Goal: Transaction & Acquisition: Purchase product/service

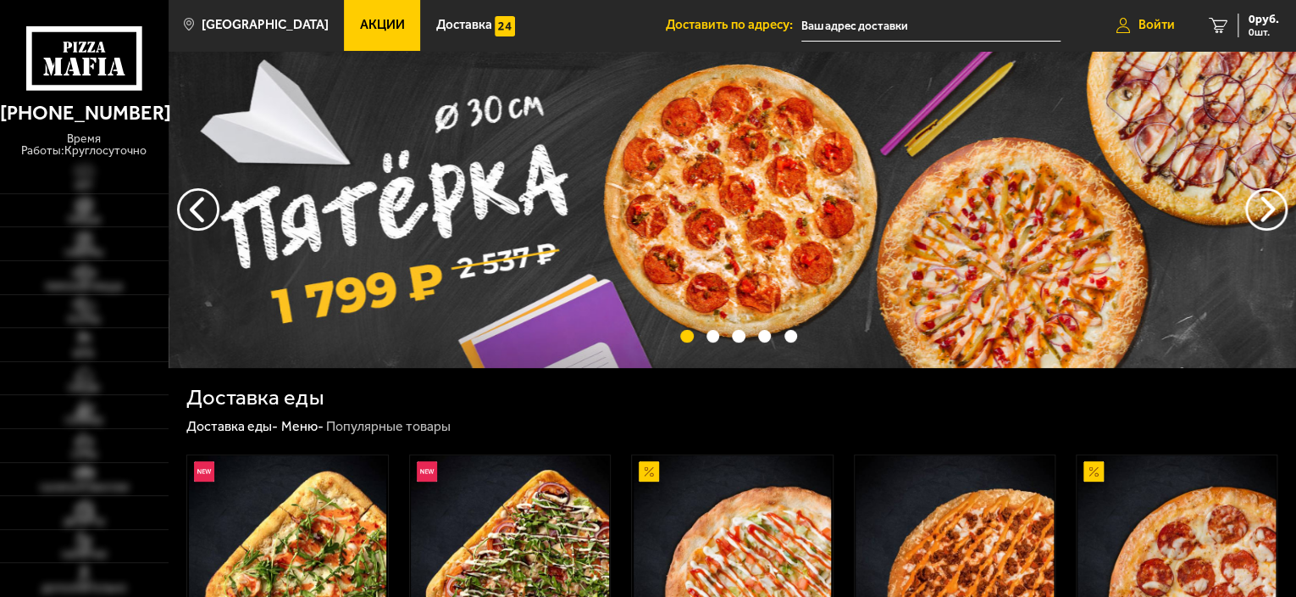
click at [1152, 27] on span "Войти" at bounding box center [1157, 25] width 36 height 13
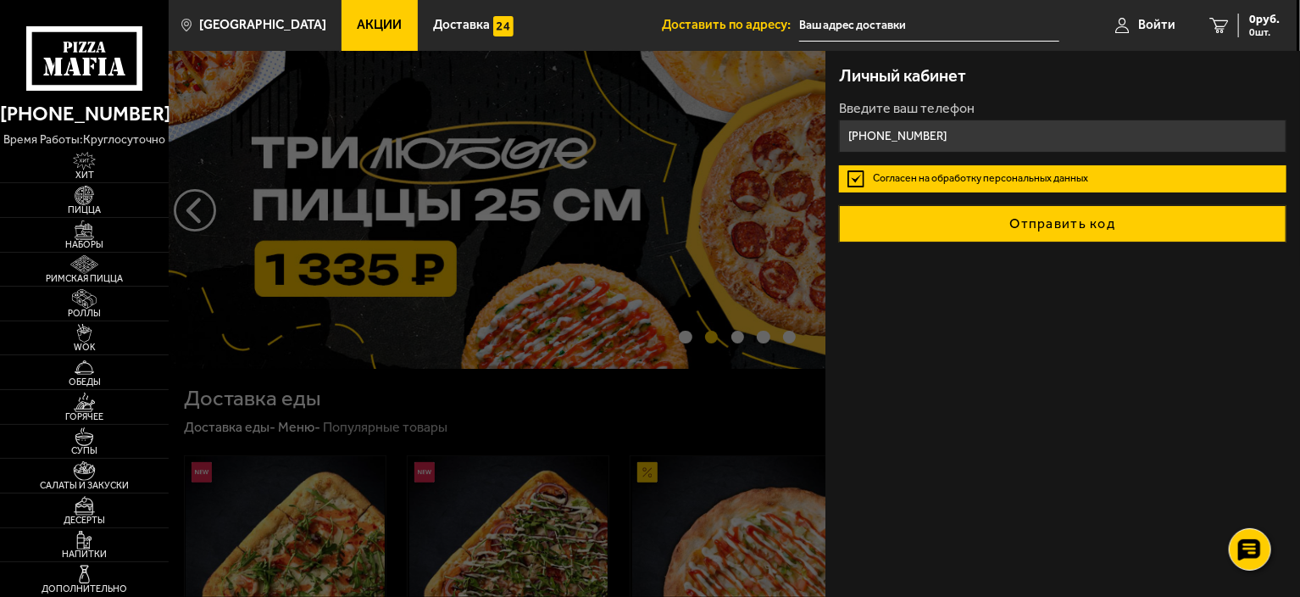
type input "[PHONE_NUMBER]"
click at [1085, 221] on button "Отправить код" at bounding box center [1062, 223] width 447 height 37
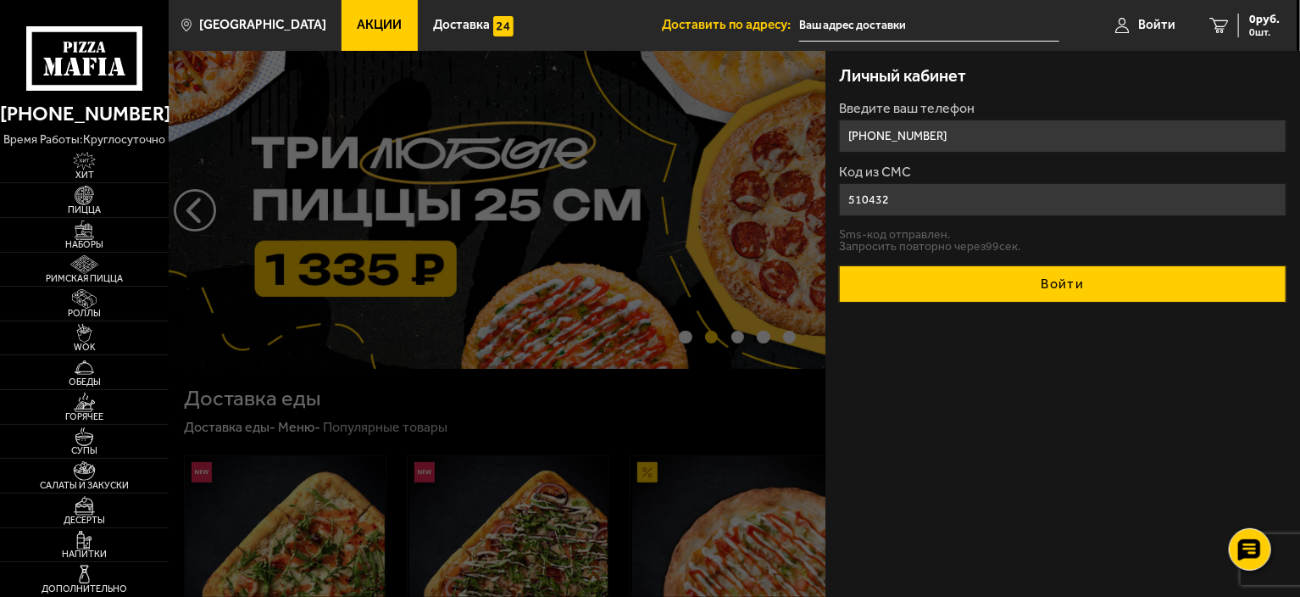
type input "510432"
click at [1072, 288] on button "Войти" at bounding box center [1062, 283] width 447 height 37
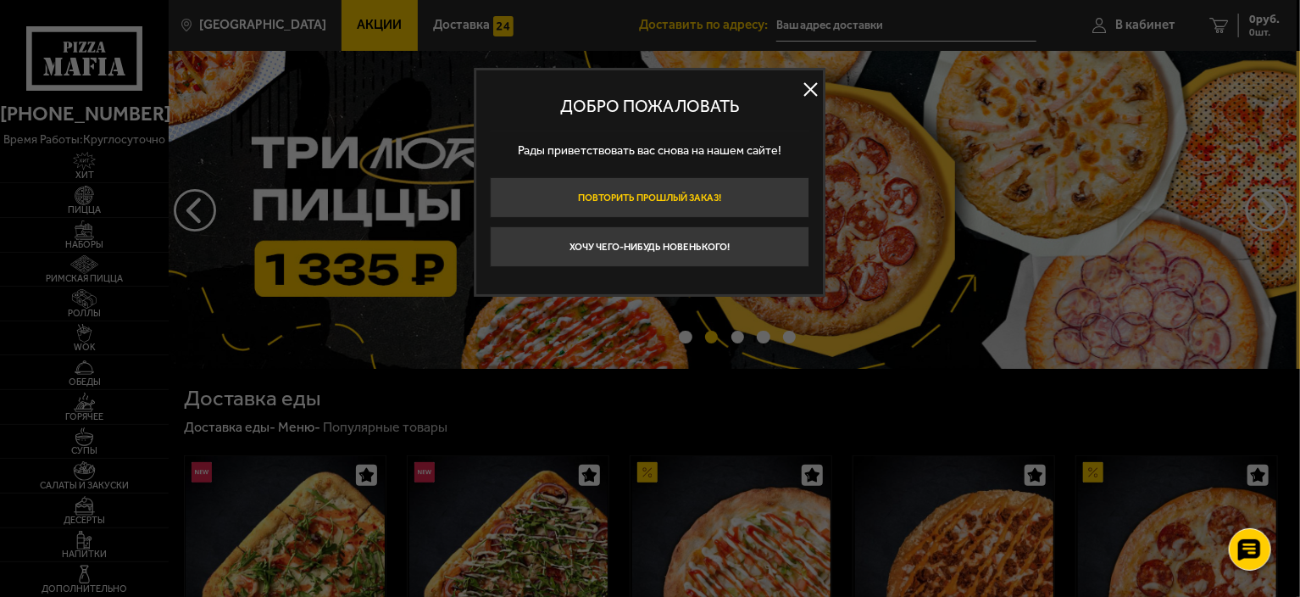
click at [670, 197] on button "Повторить прошлый заказ!" at bounding box center [650, 197] width 320 height 41
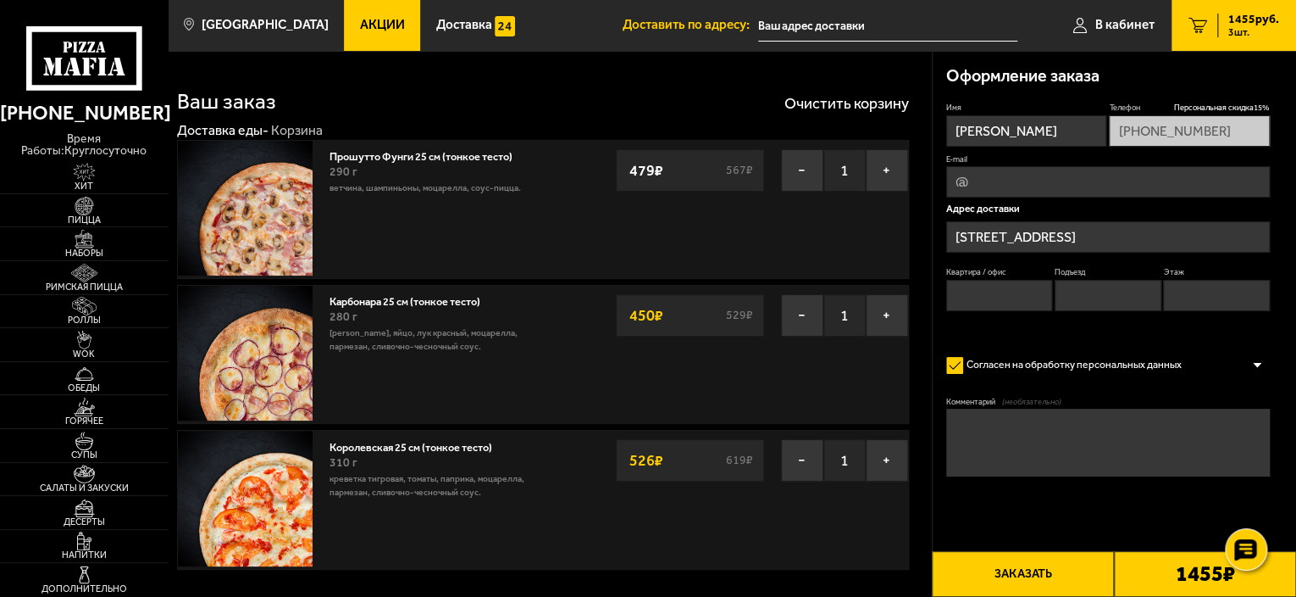
type input "[STREET_ADDRESS]"
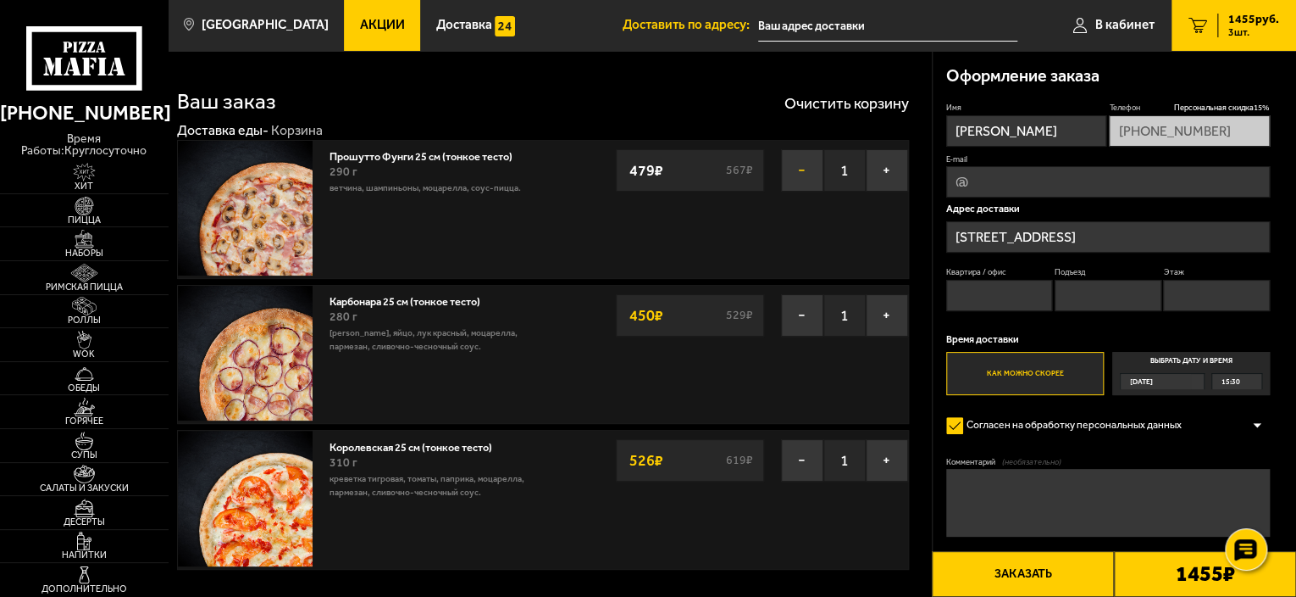
click at [797, 170] on button "−" at bounding box center [802, 170] width 42 height 42
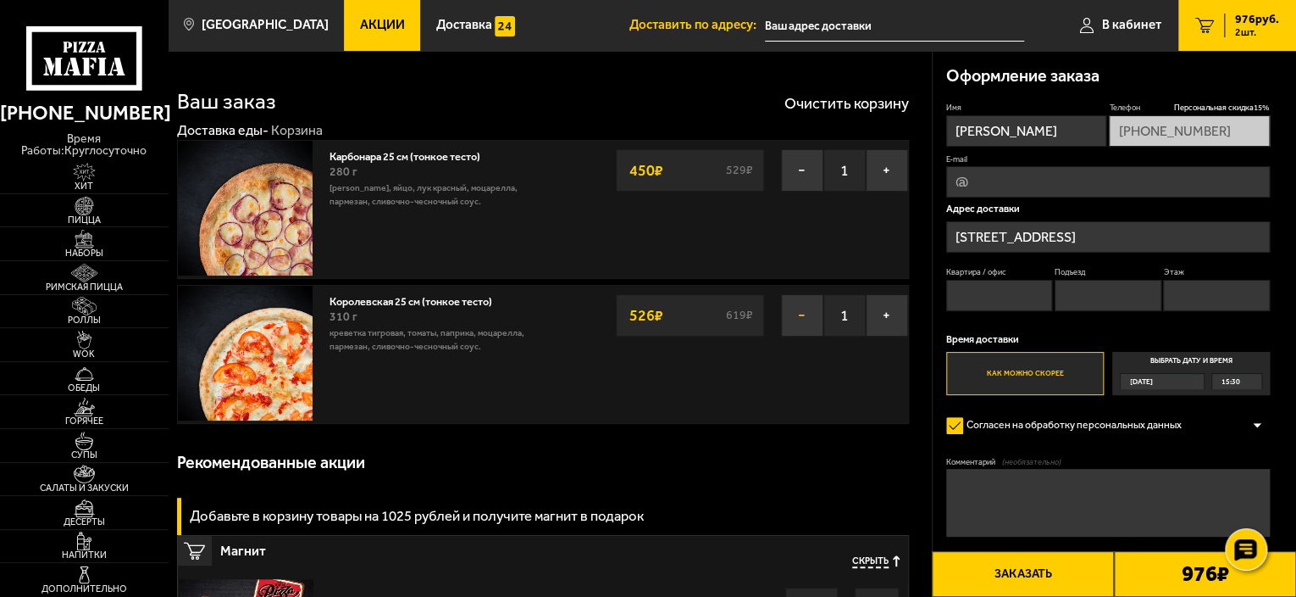
click at [804, 319] on button "−" at bounding box center [802, 315] width 42 height 42
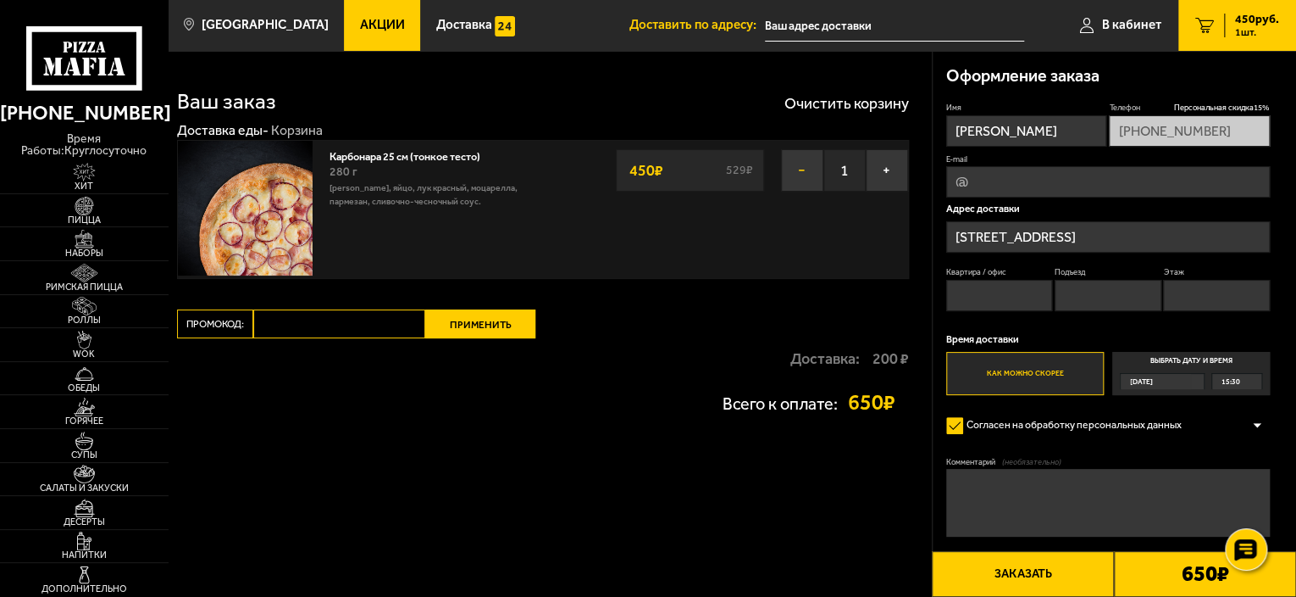
click at [800, 180] on button "−" at bounding box center [802, 170] width 42 height 42
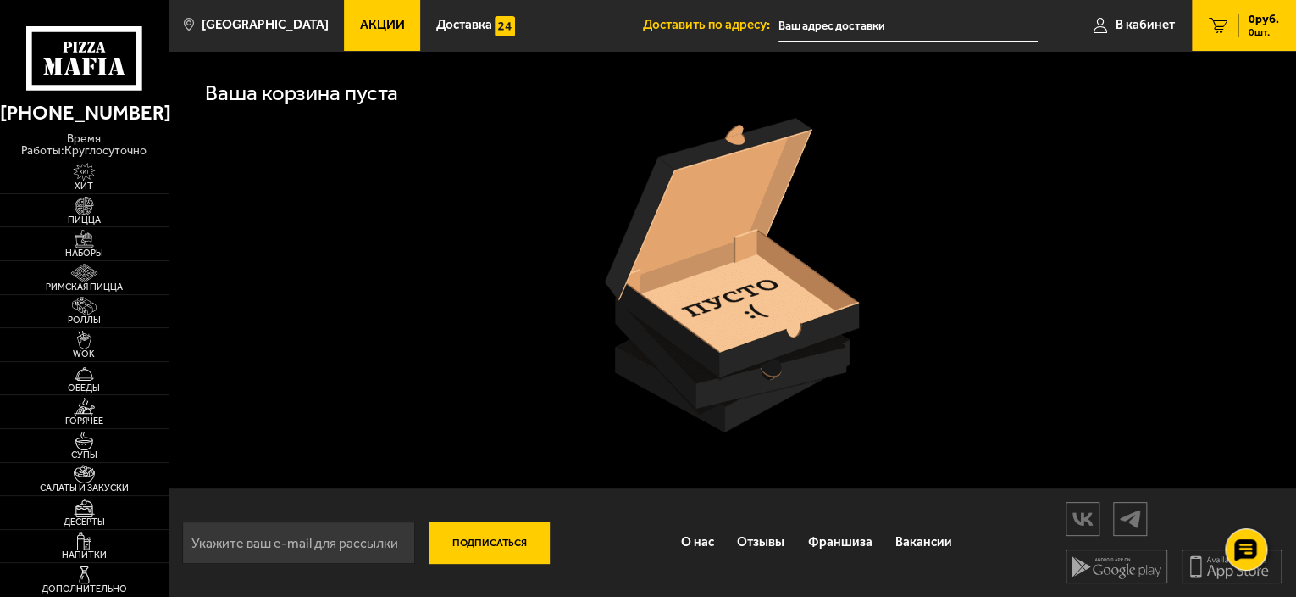
click at [353, 41] on link "Акции" at bounding box center [382, 25] width 76 height 51
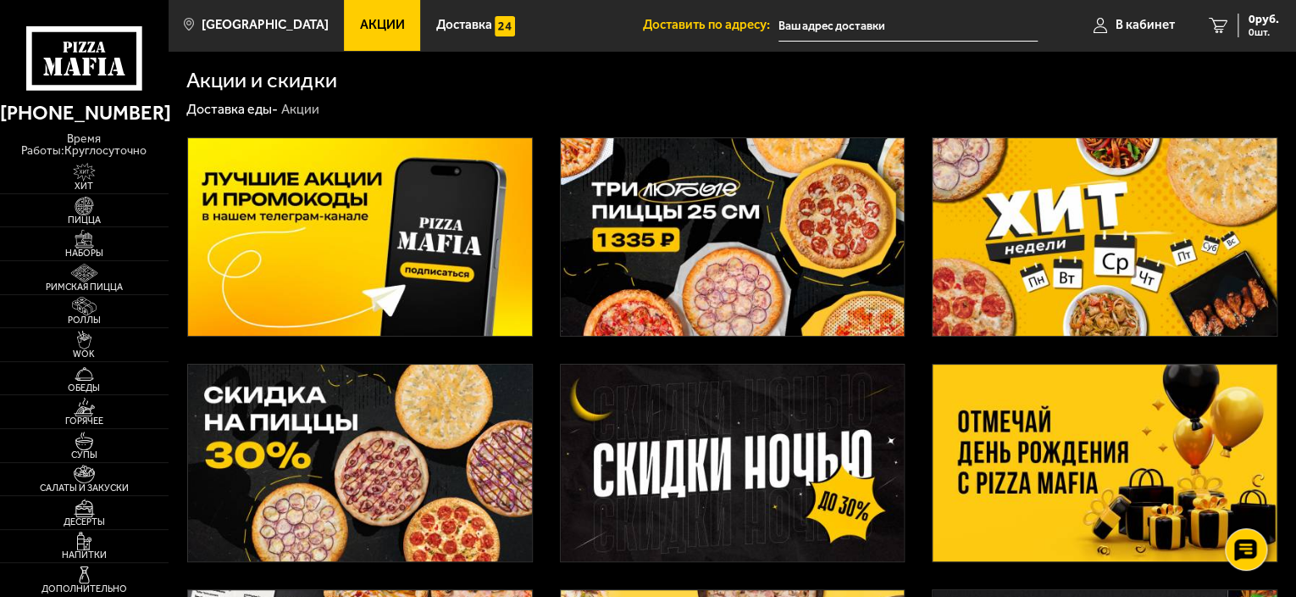
click at [686, 247] on img at bounding box center [733, 236] width 344 height 197
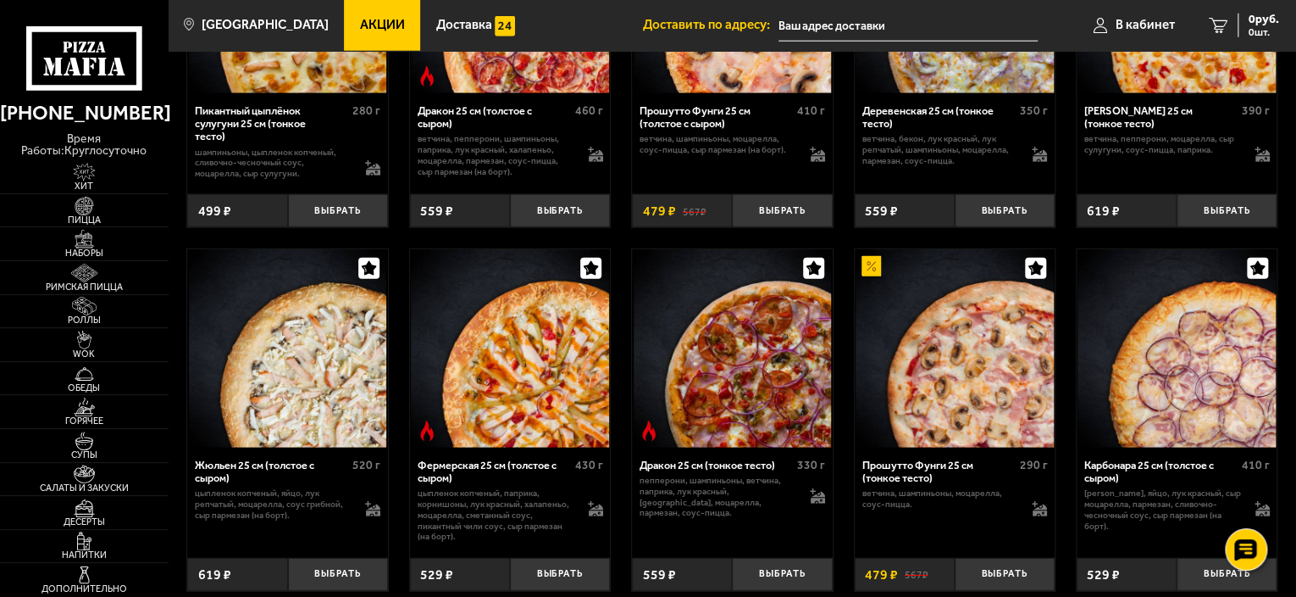
scroll to position [2288, 0]
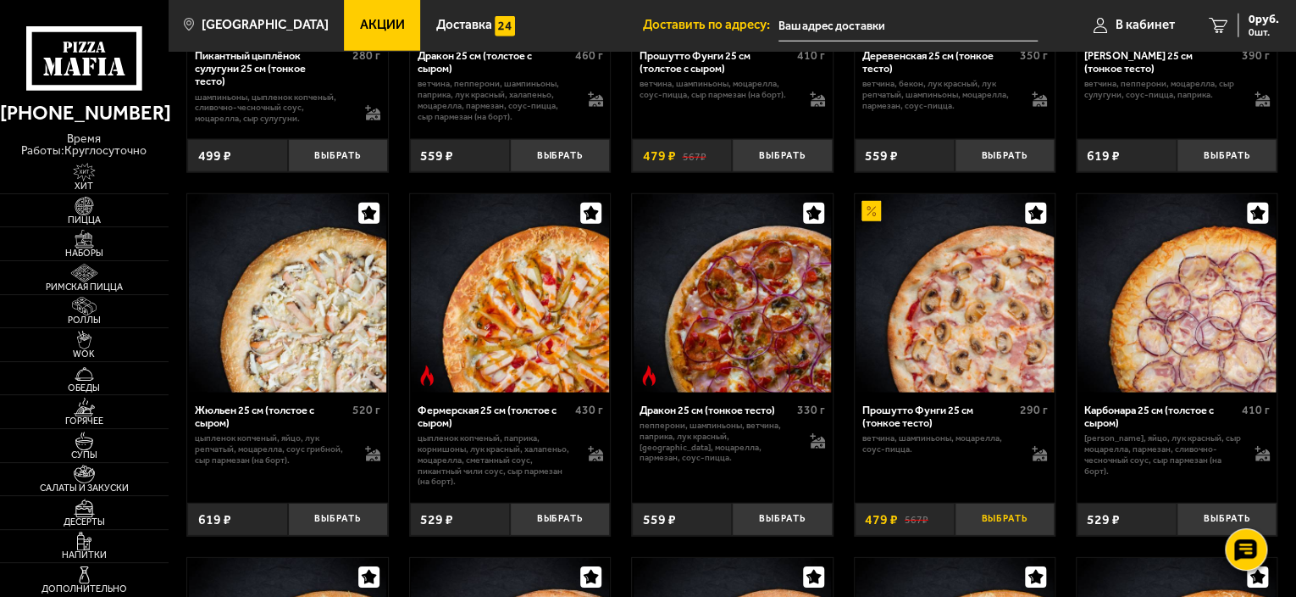
click at [985, 530] on button "Выбрать" at bounding box center [1005, 518] width 100 height 33
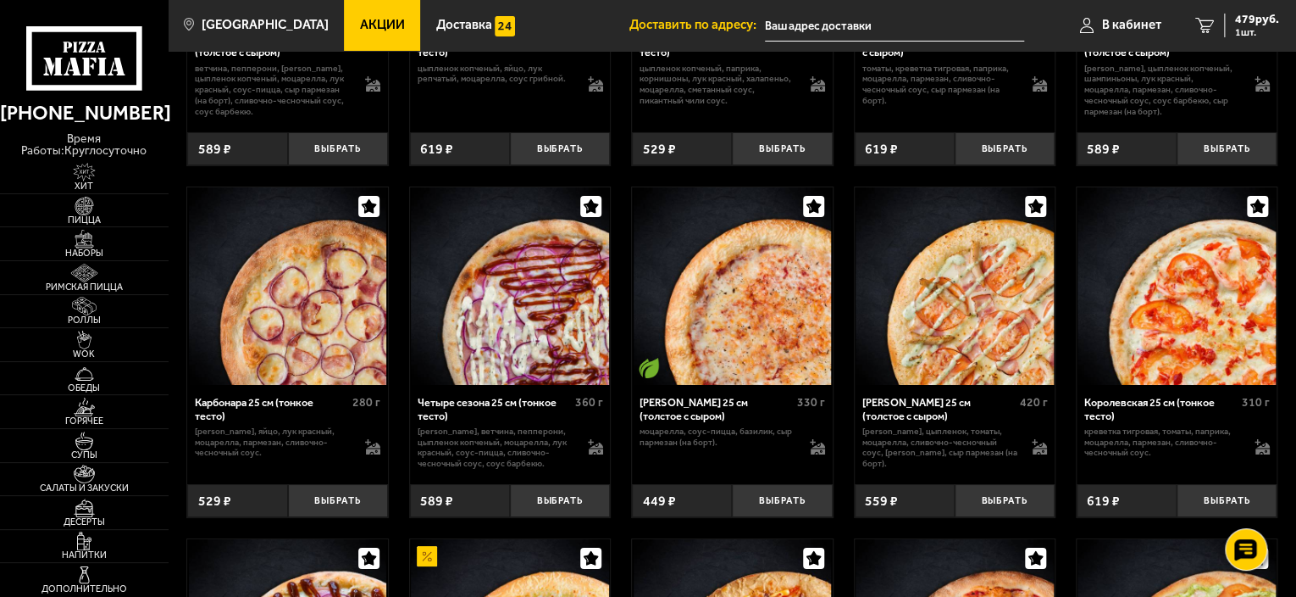
scroll to position [3050, 0]
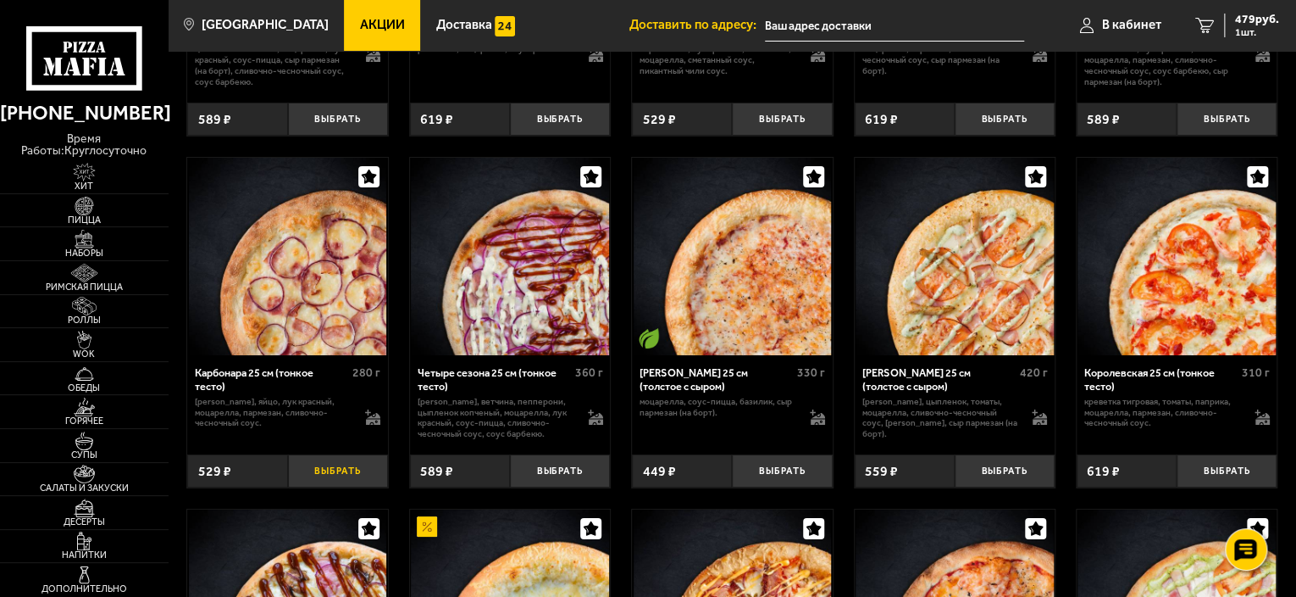
click at [329, 486] on button "Выбрать" at bounding box center [338, 470] width 100 height 33
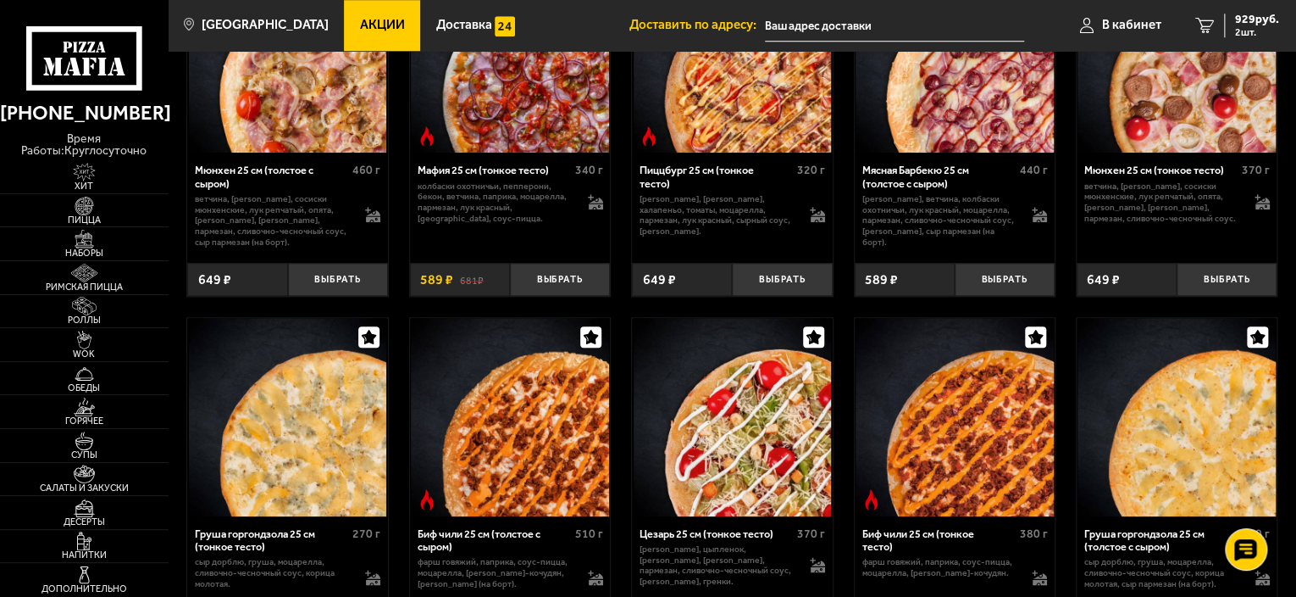
scroll to position [3949, 0]
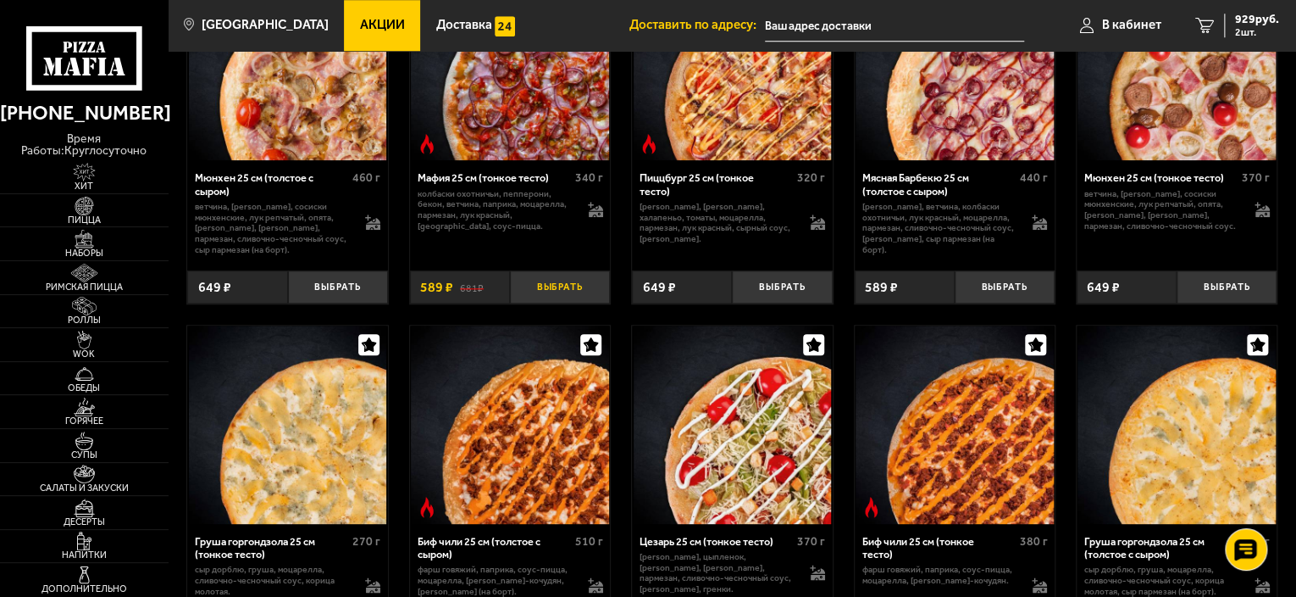
click at [538, 303] on button "Выбрать" at bounding box center [560, 286] width 100 height 33
click at [1248, 34] on span "3 шт." at bounding box center [1254, 32] width 51 height 10
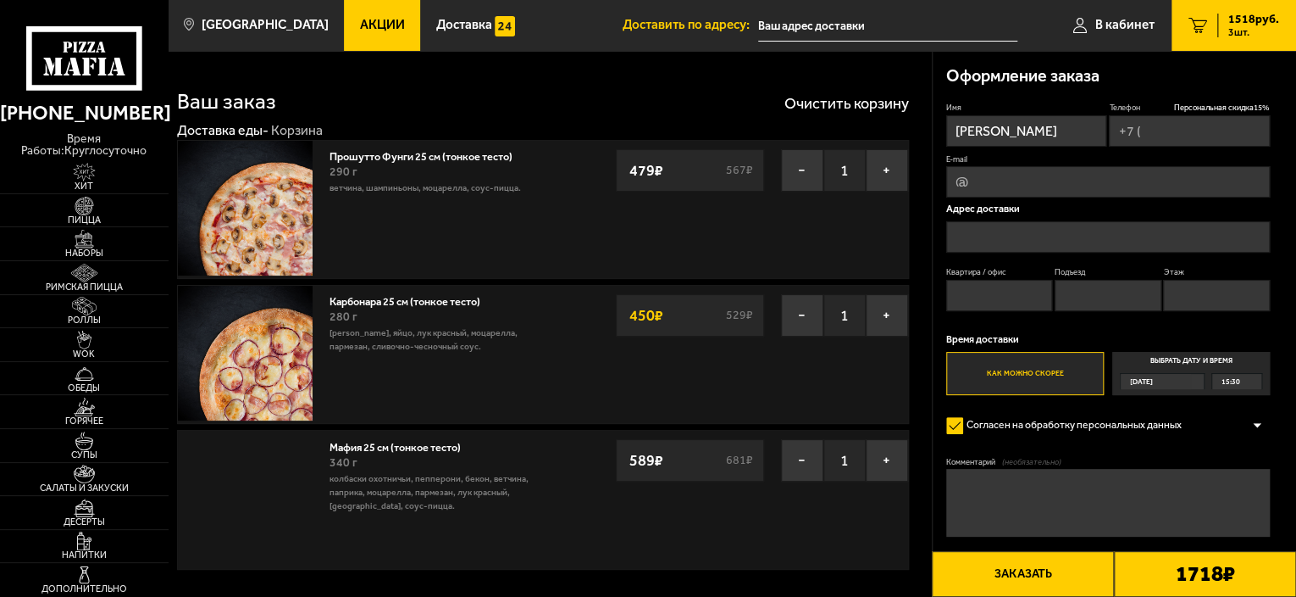
type input "[PHONE_NUMBER]"
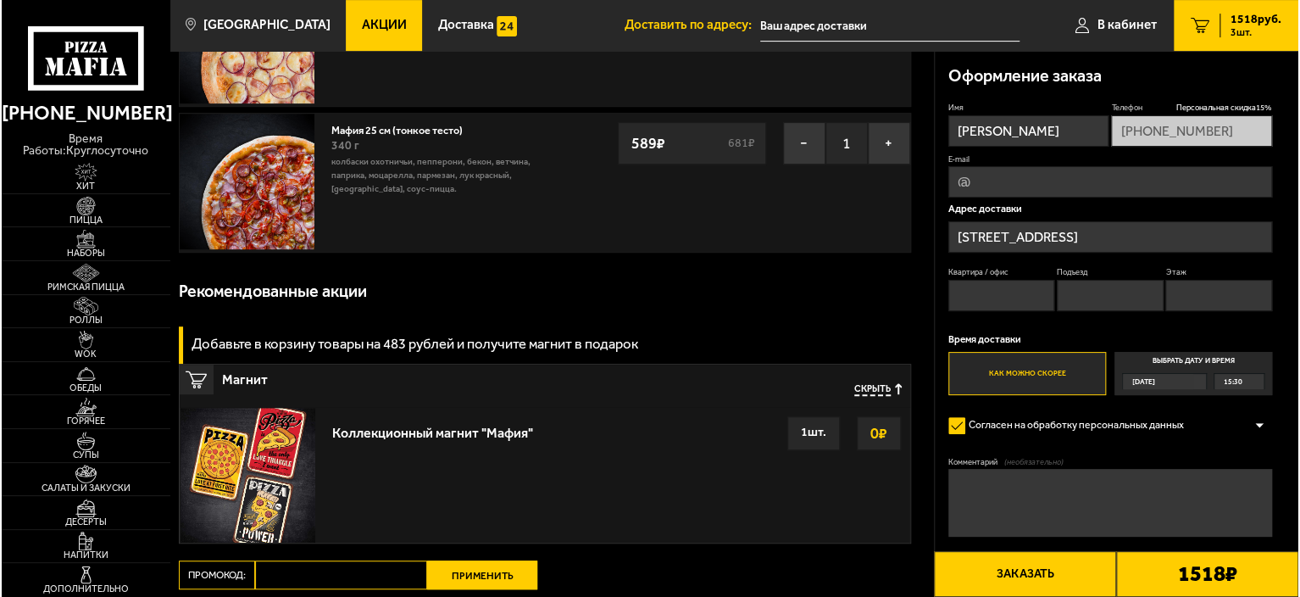
scroll to position [310, 0]
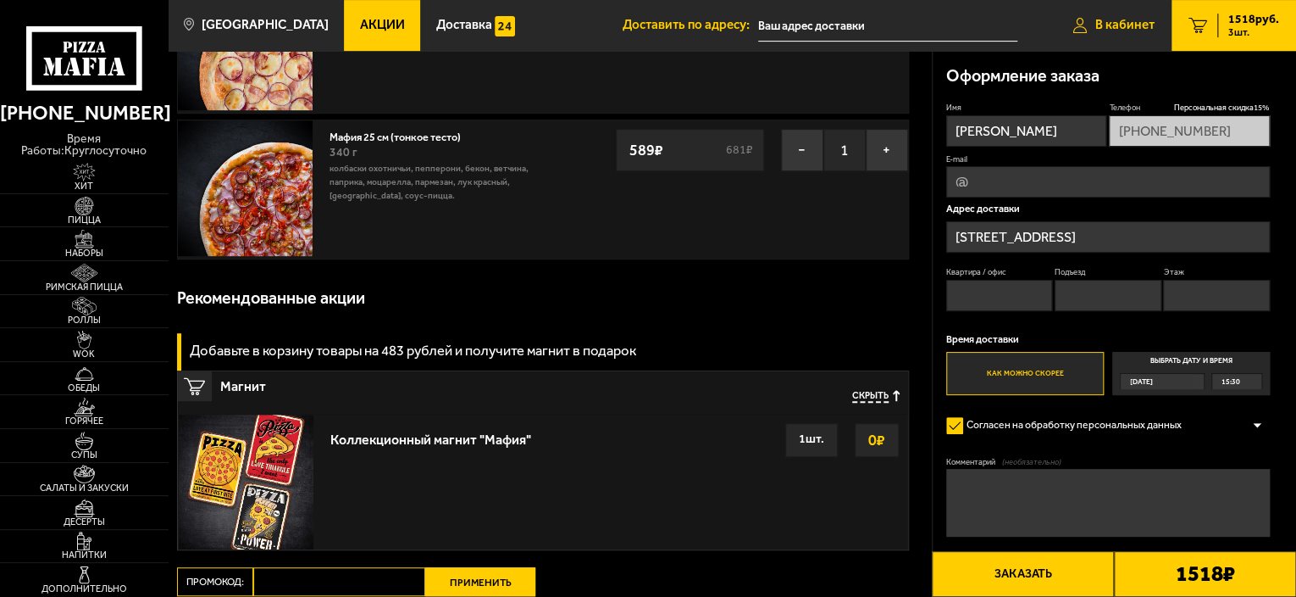
click at [1112, 22] on span "В кабинет" at bounding box center [1125, 25] width 59 height 13
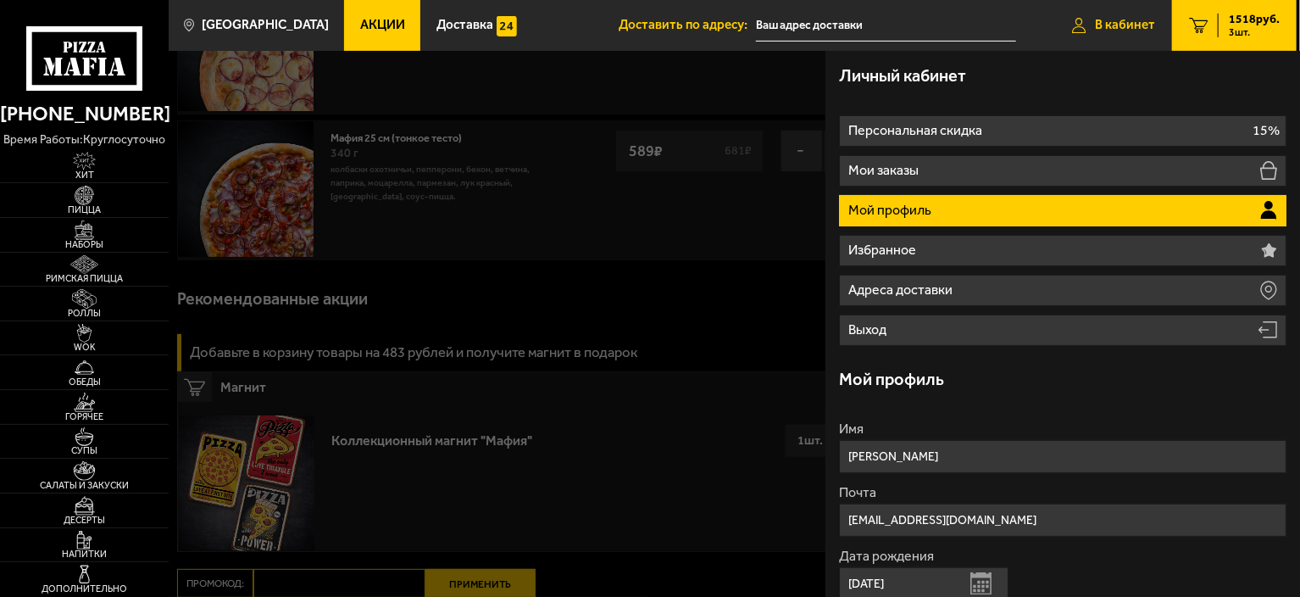
type input "[STREET_ADDRESS]"
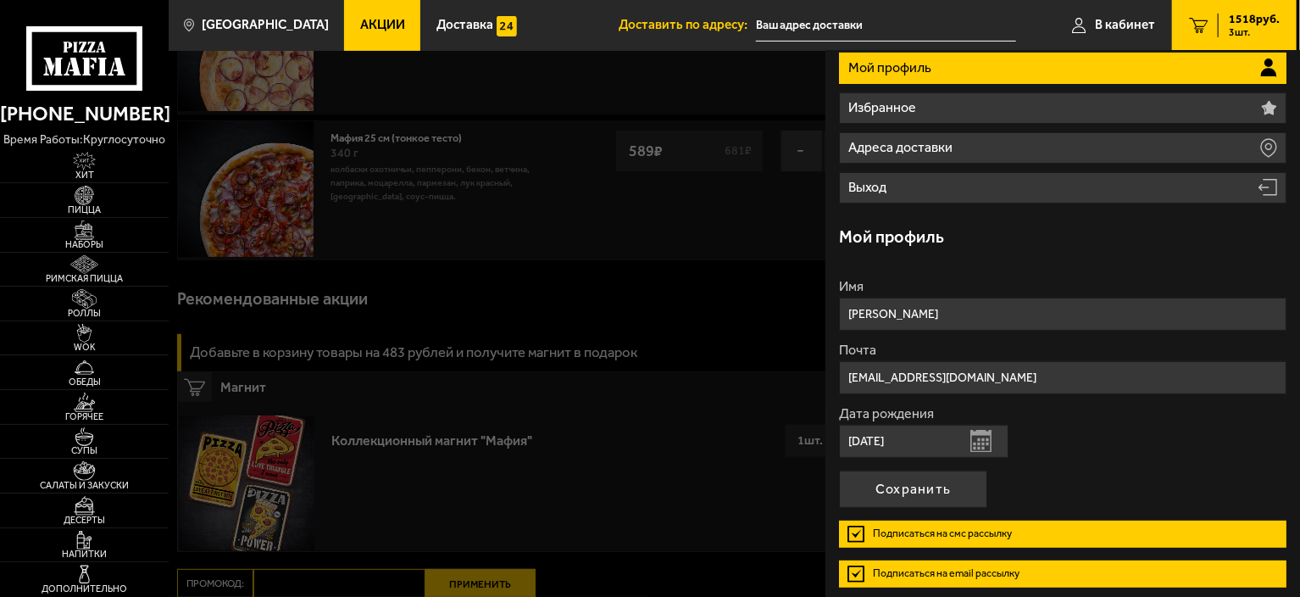
scroll to position [0, 0]
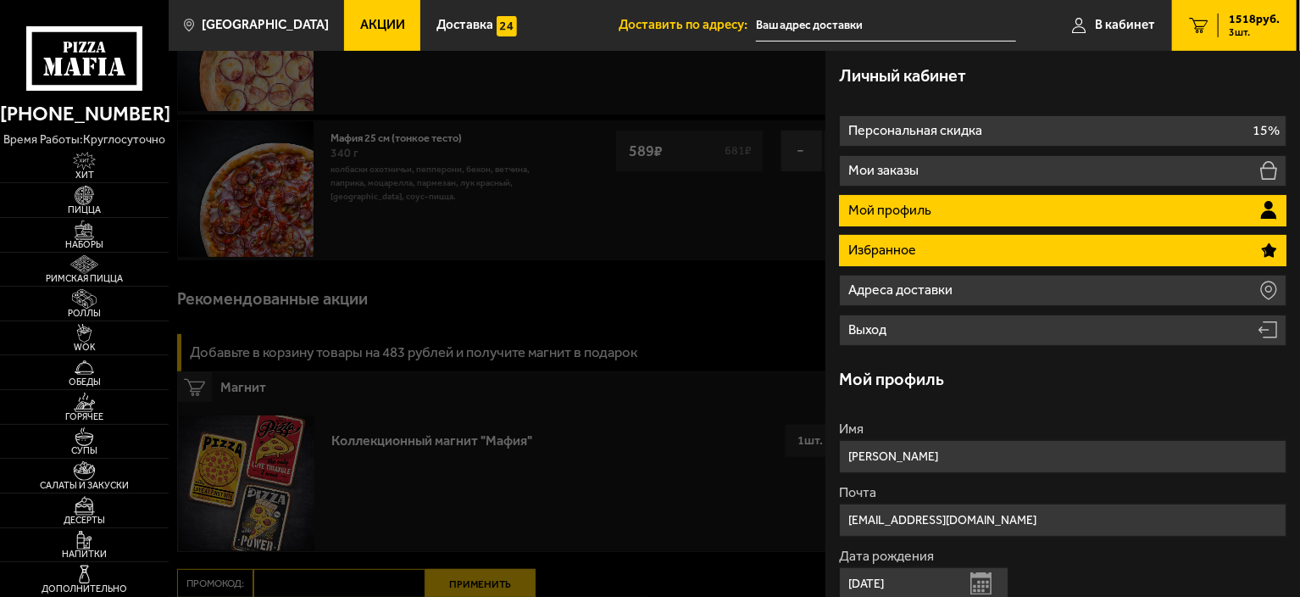
click at [962, 245] on li "Избранное" at bounding box center [1062, 250] width 447 height 31
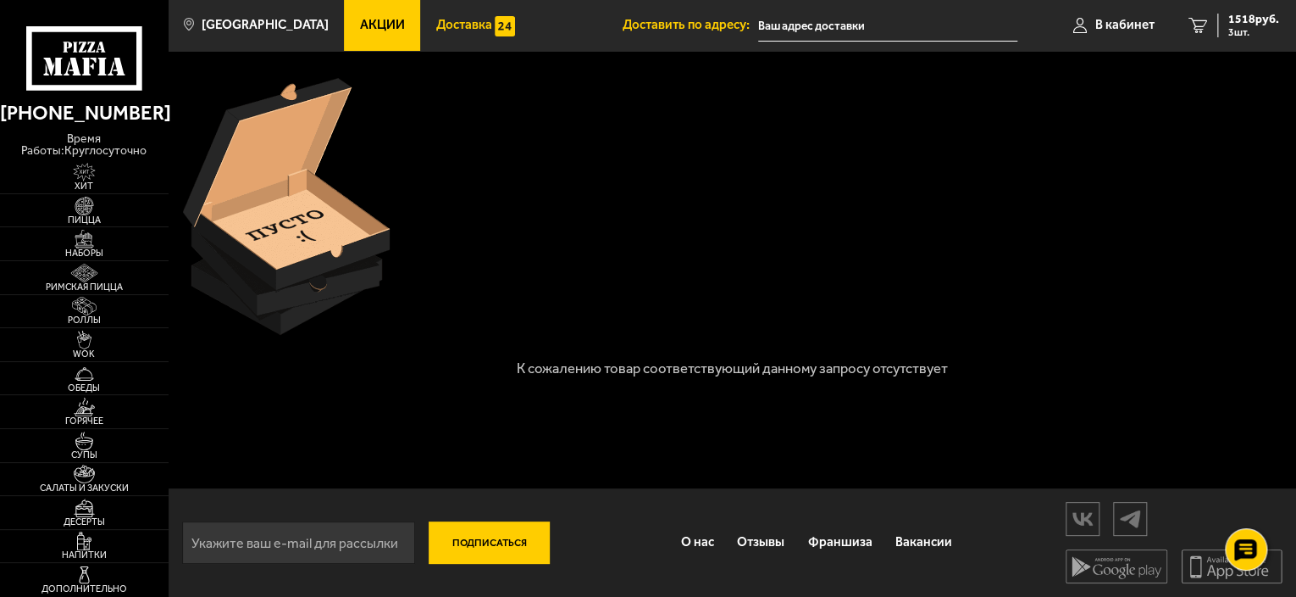
click at [458, 28] on span "Доставка" at bounding box center [464, 25] width 56 height 13
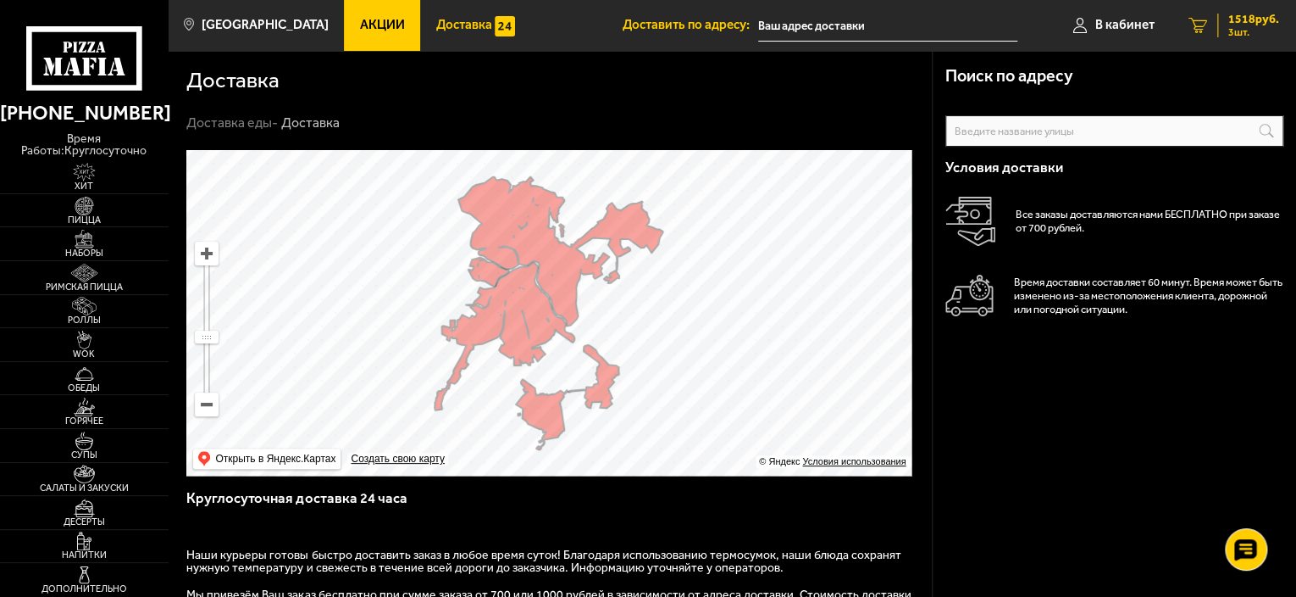
click at [1250, 19] on span "1518 руб." at bounding box center [1254, 20] width 51 height 12
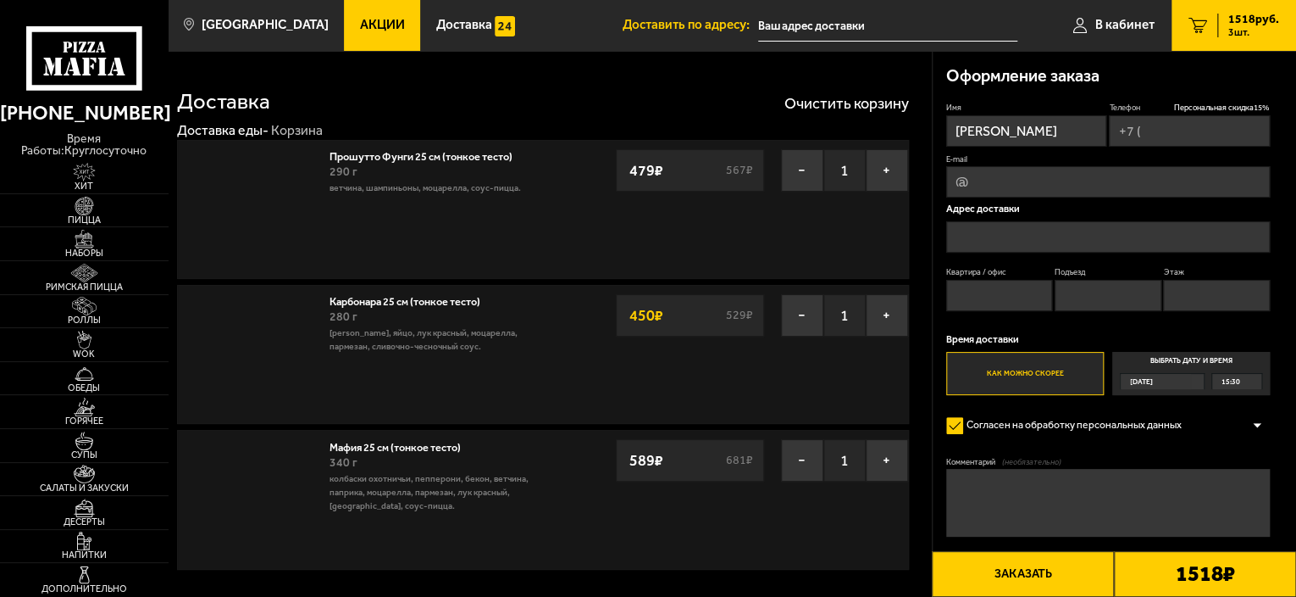
type input "[PHONE_NUMBER]"
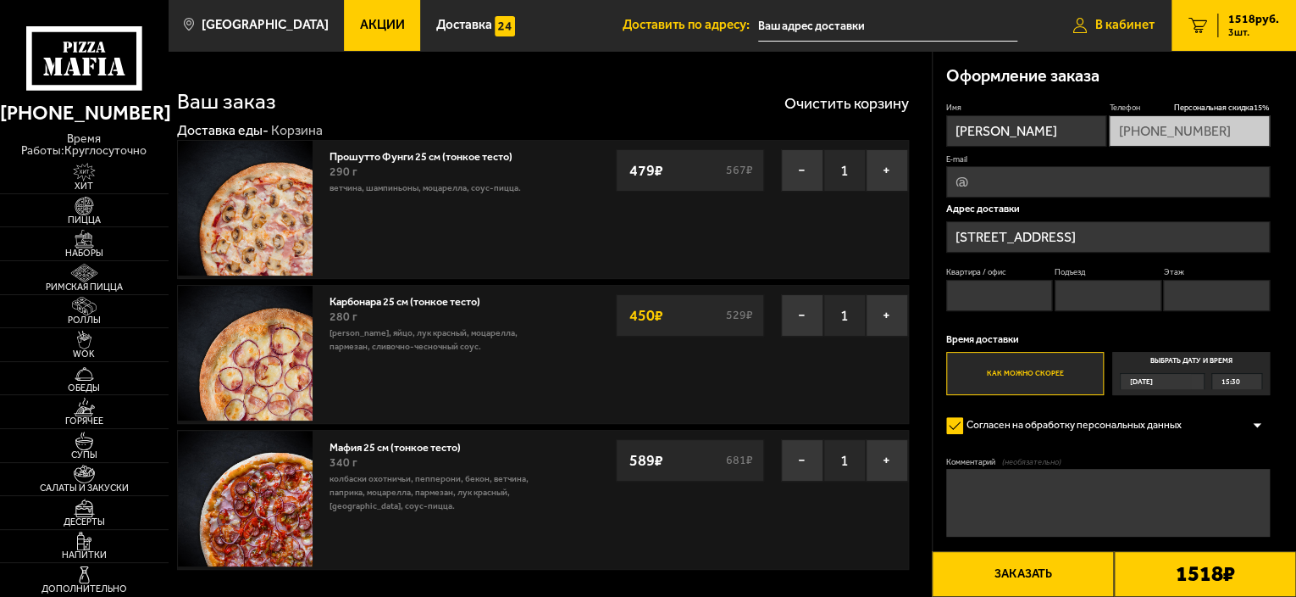
click at [1109, 21] on span "В кабинет" at bounding box center [1125, 25] width 59 height 13
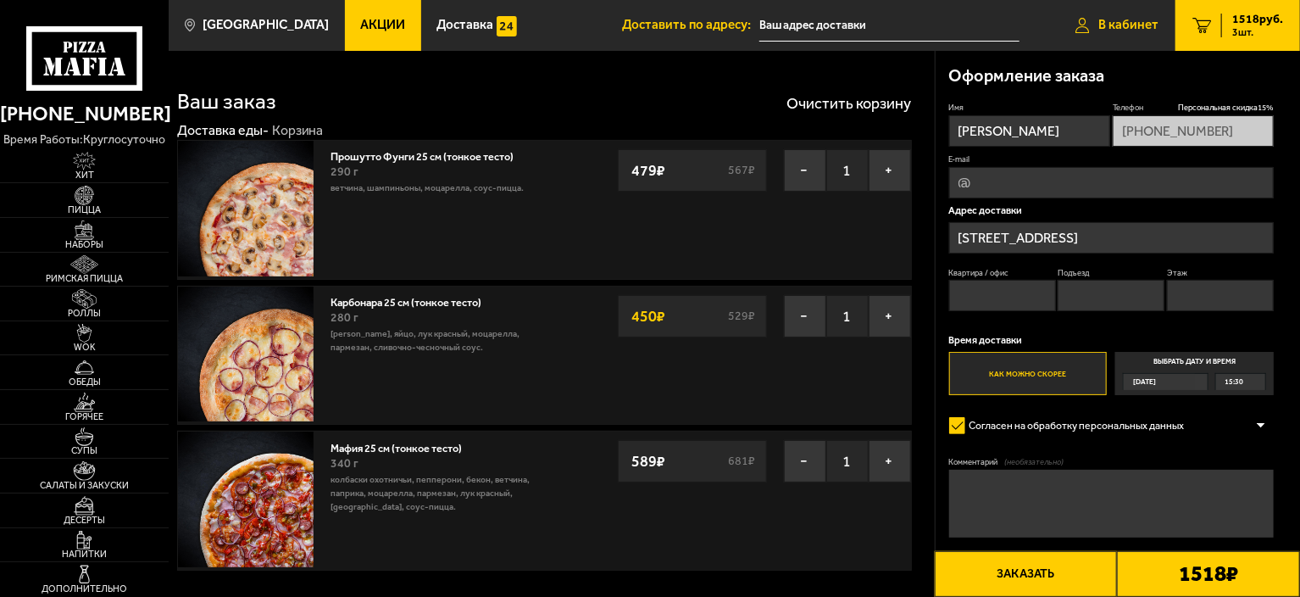
type input "[STREET_ADDRESS]"
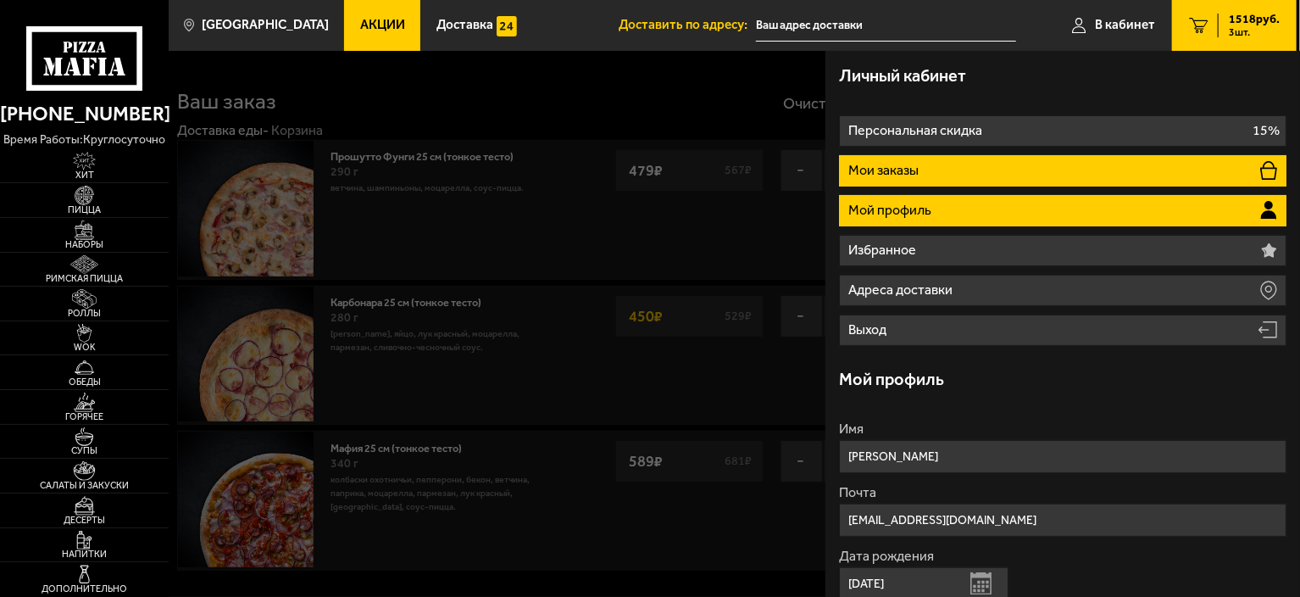
click at [913, 166] on p "Мои заказы" at bounding box center [885, 171] width 74 height 14
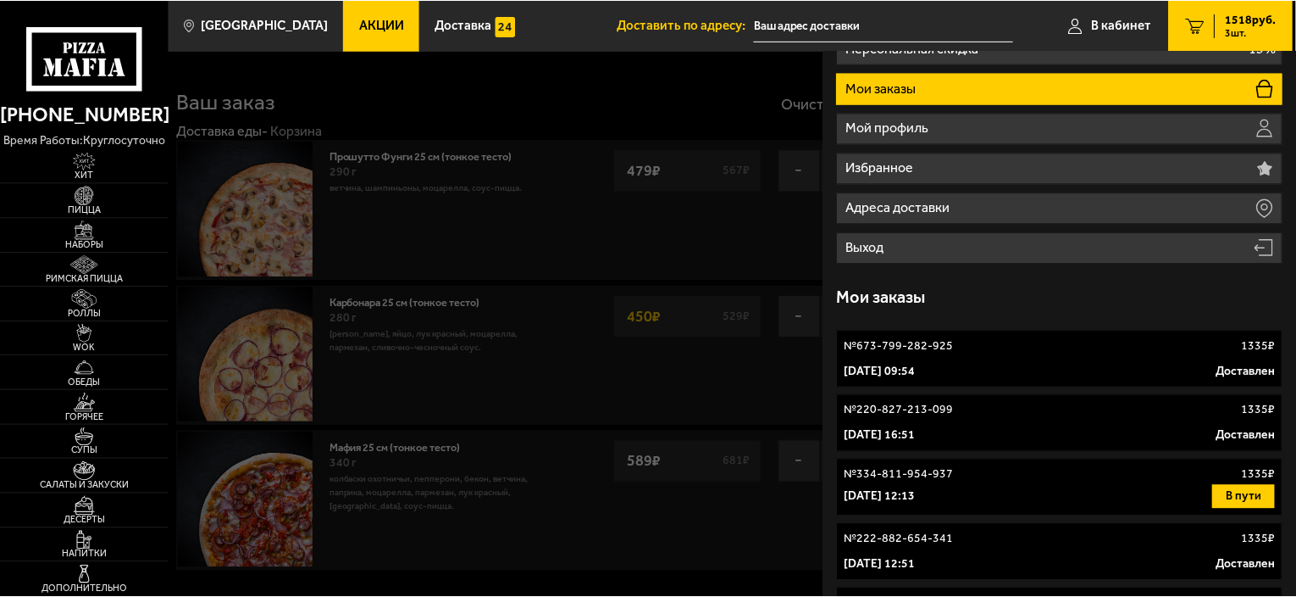
scroll to position [85, 0]
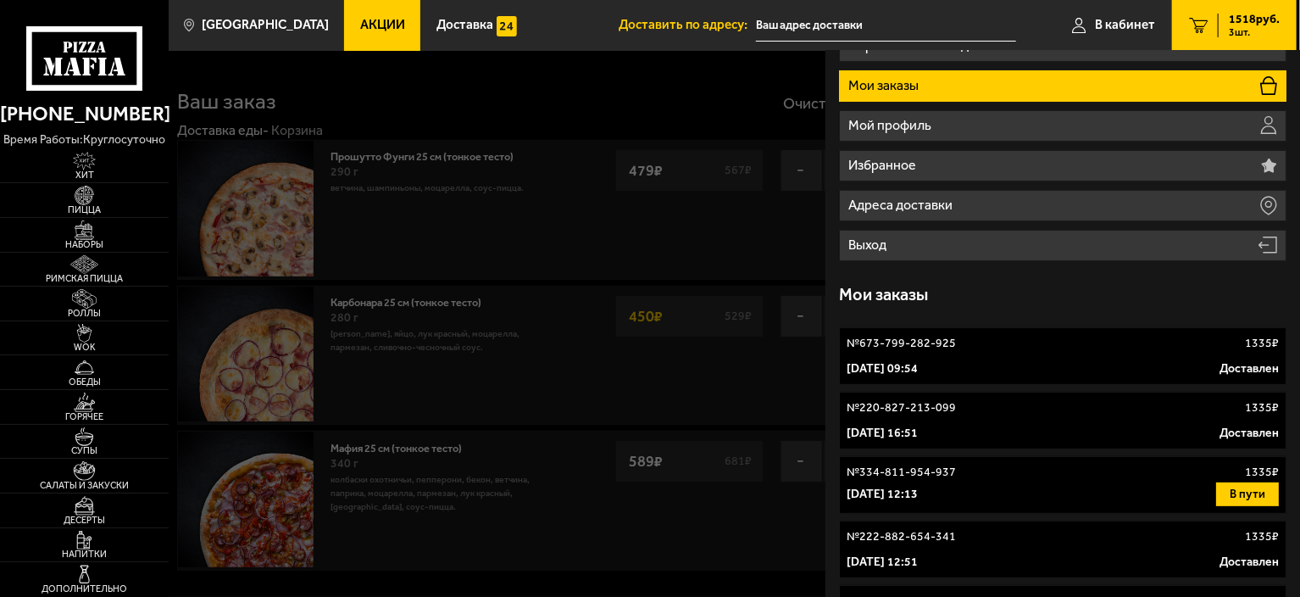
click at [1020, 359] on link "№ 673-799-282-925 1335 ₽ [DATE] 09:54 Доставлен" at bounding box center [1062, 356] width 447 height 58
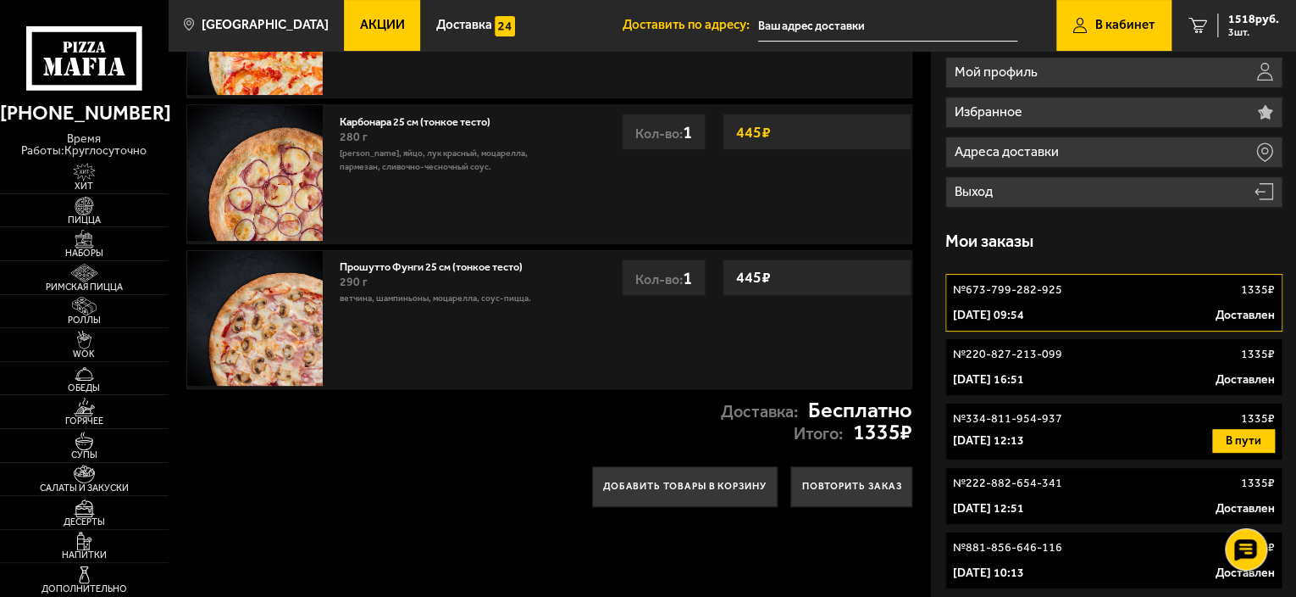
scroll to position [169, 0]
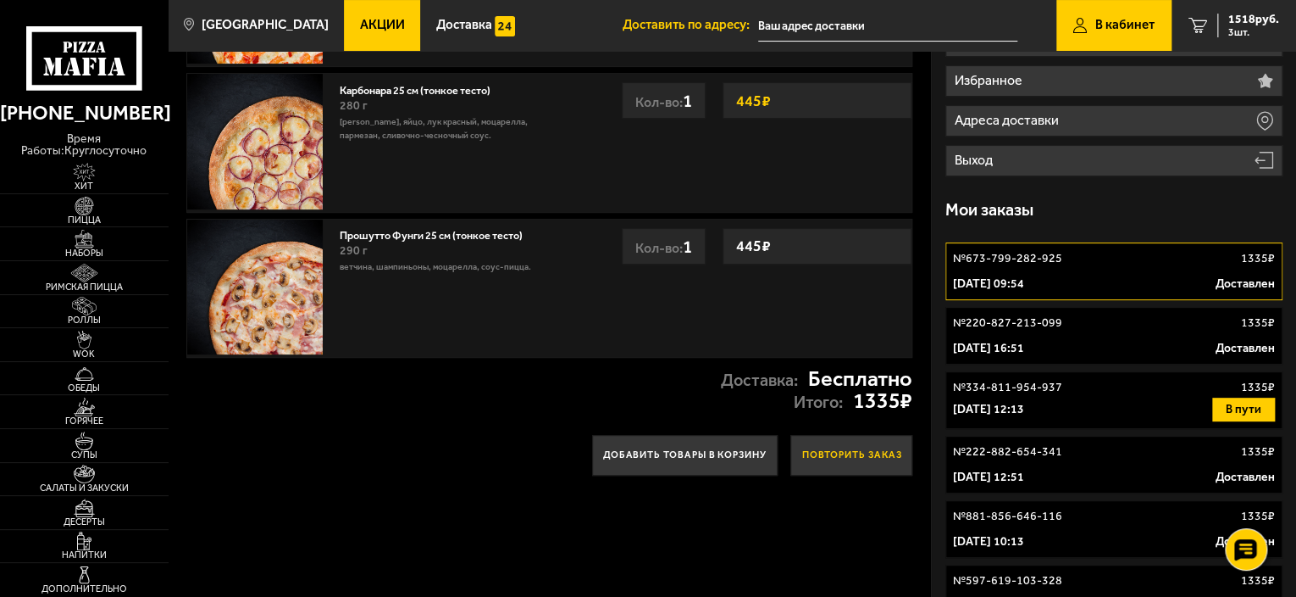
click at [823, 456] on button "Повторить заказ" at bounding box center [852, 455] width 122 height 41
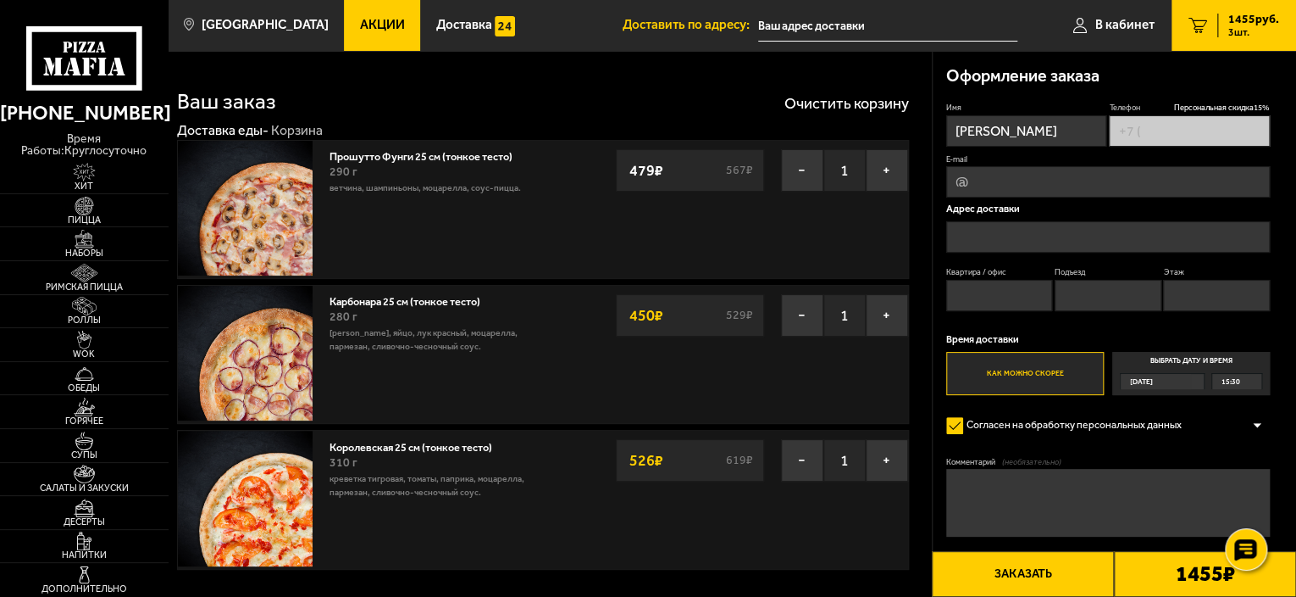
type input "[PHONE_NUMBER]"
type input "[STREET_ADDRESS]"
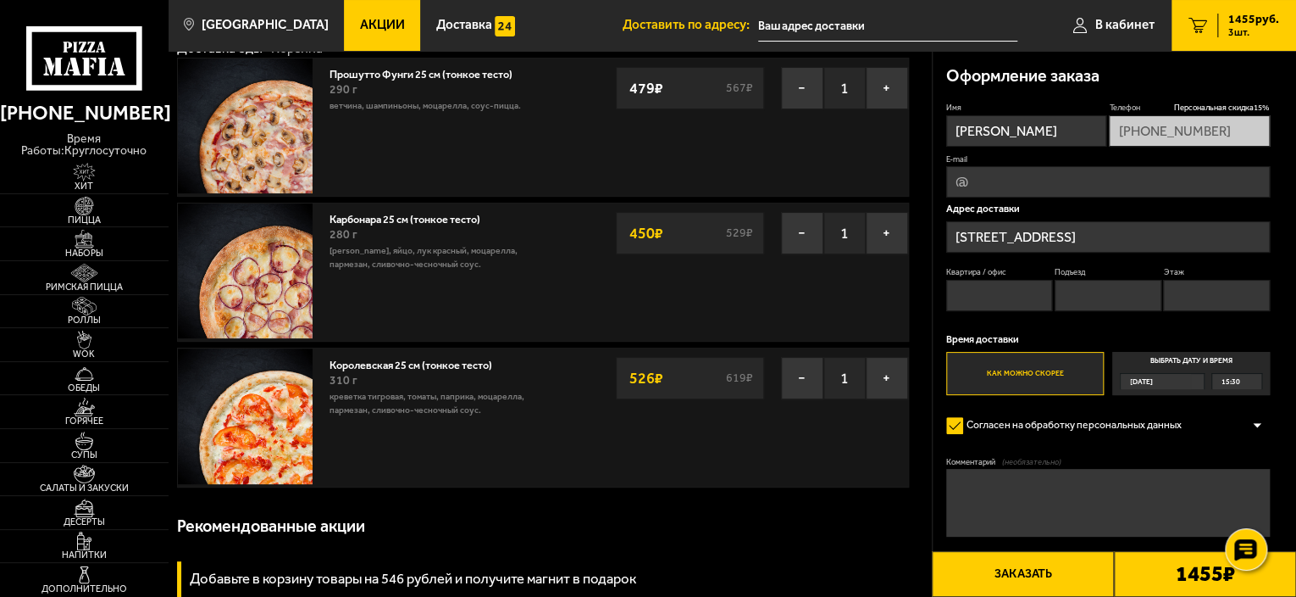
scroll to position [85, 0]
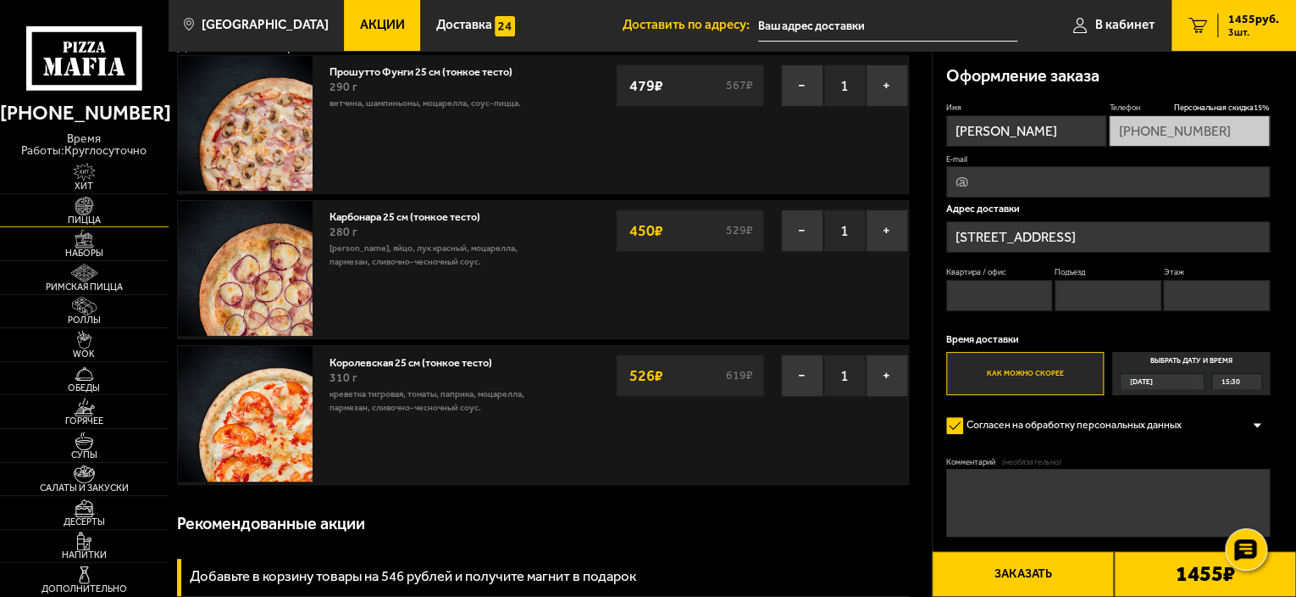
click at [76, 197] on img at bounding box center [84, 206] width 52 height 19
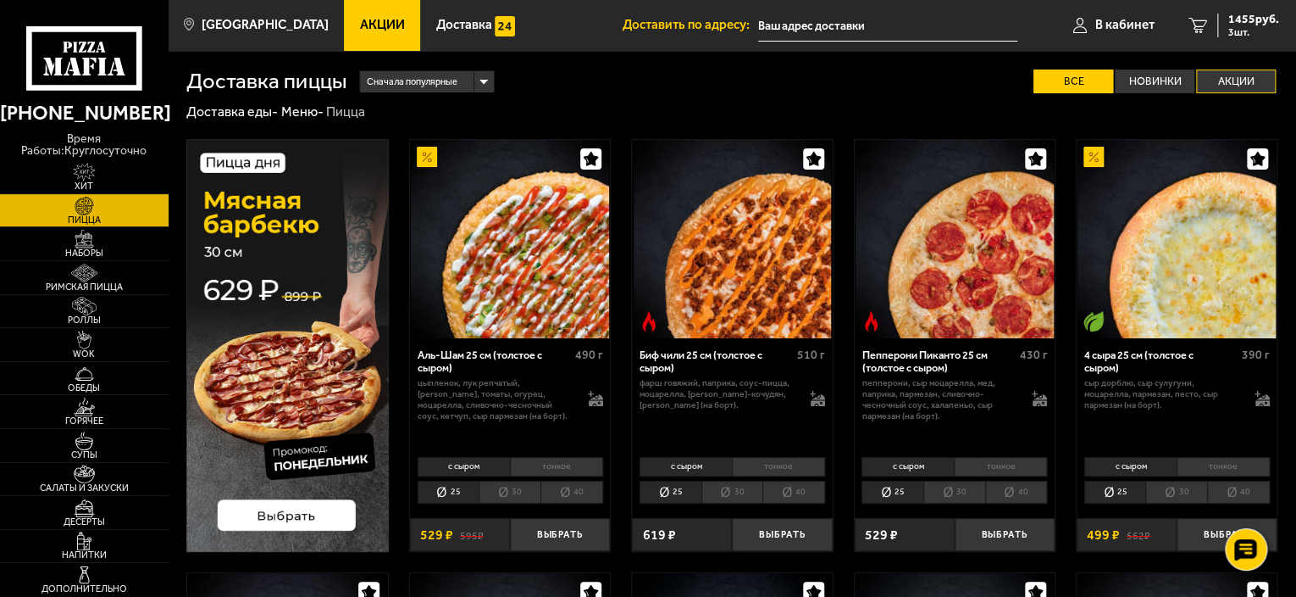
click at [1209, 80] on label "Акции" at bounding box center [1236, 81] width 80 height 25
click at [0, 0] on input "Акции" at bounding box center [0, 0] width 0 height 0
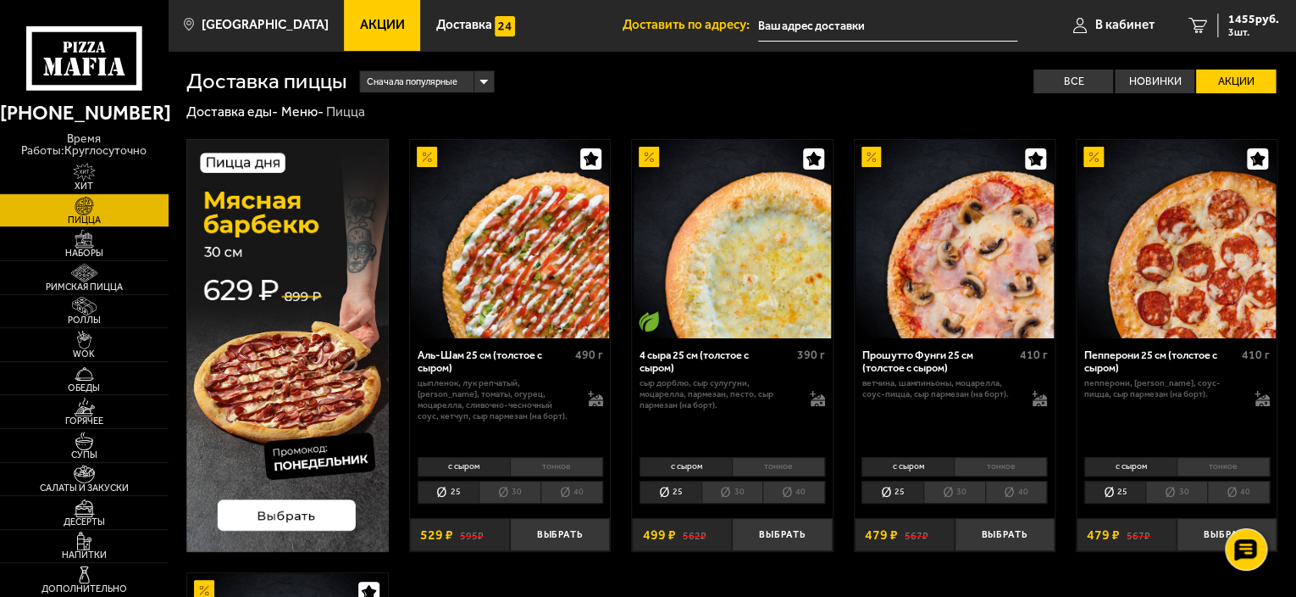
click at [360, 28] on span "Акции" at bounding box center [382, 25] width 45 height 13
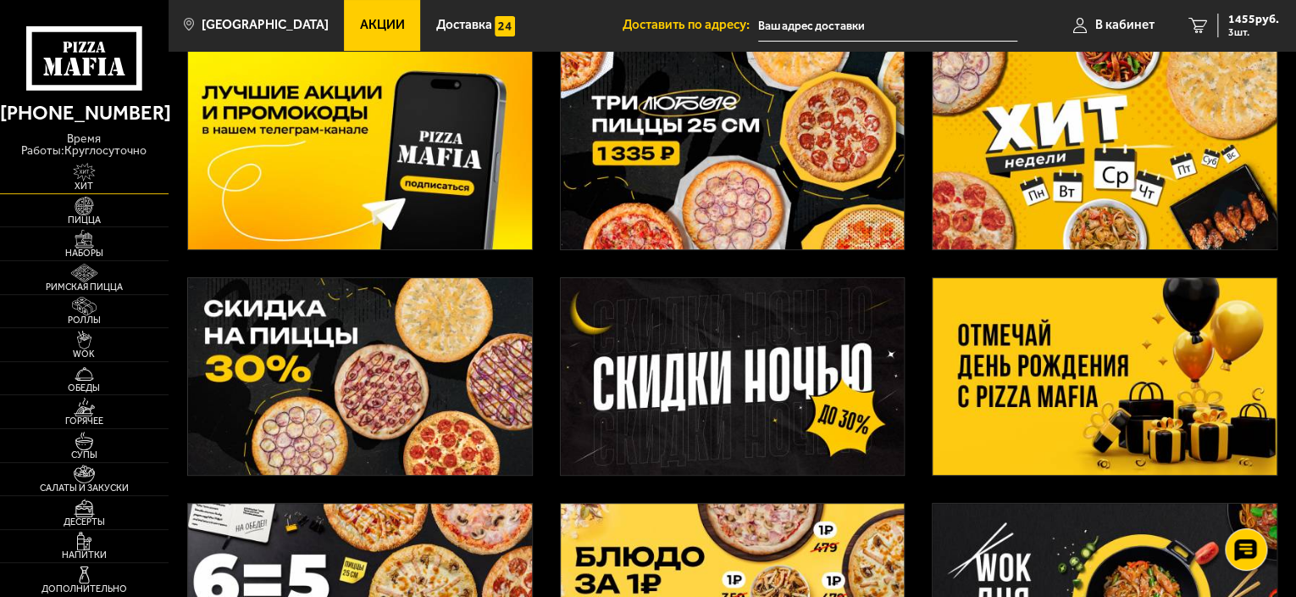
scroll to position [85, 0]
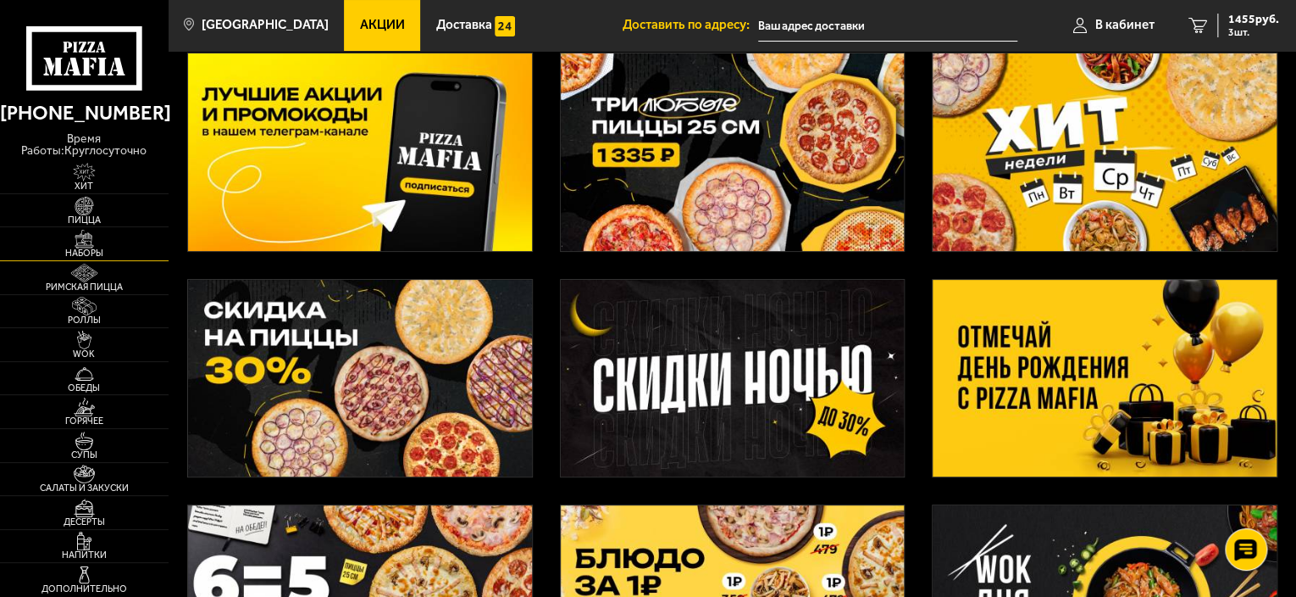
click at [82, 231] on img at bounding box center [84, 239] width 52 height 19
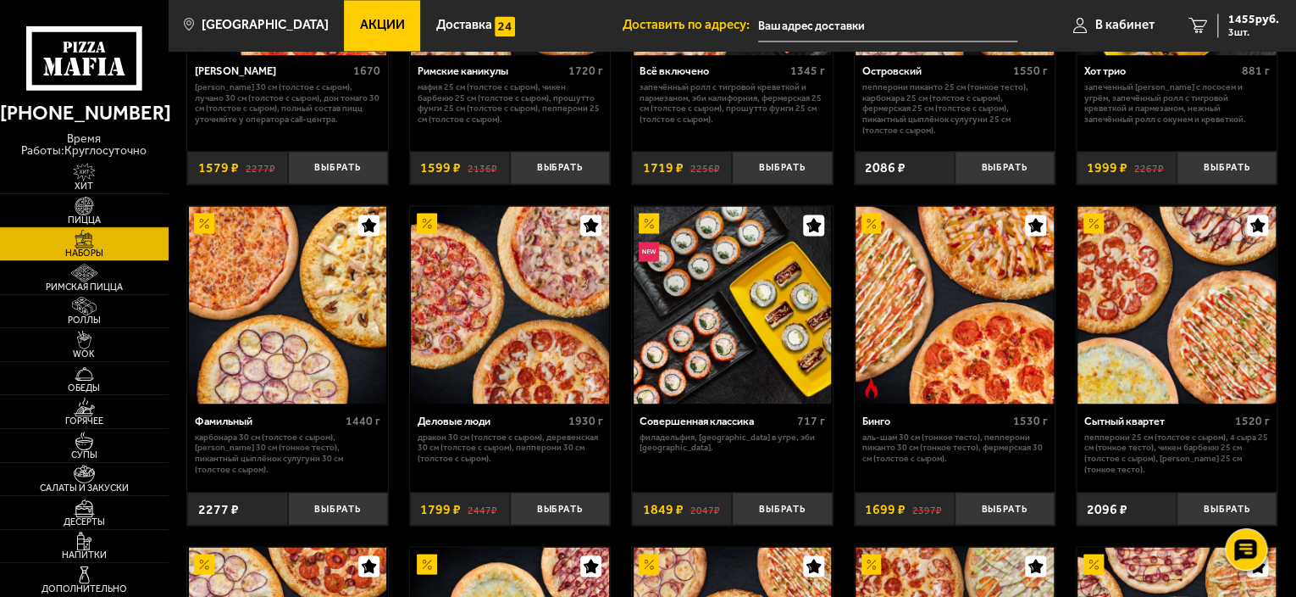
scroll to position [1299, 0]
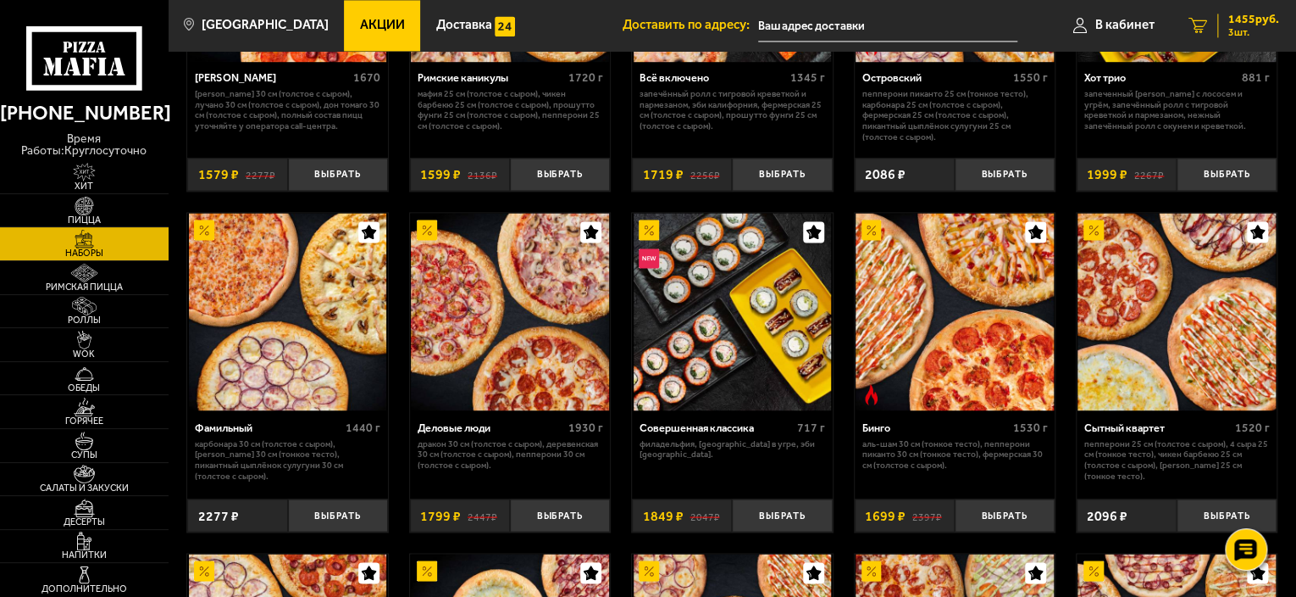
click at [1243, 29] on span "3 шт." at bounding box center [1254, 32] width 51 height 10
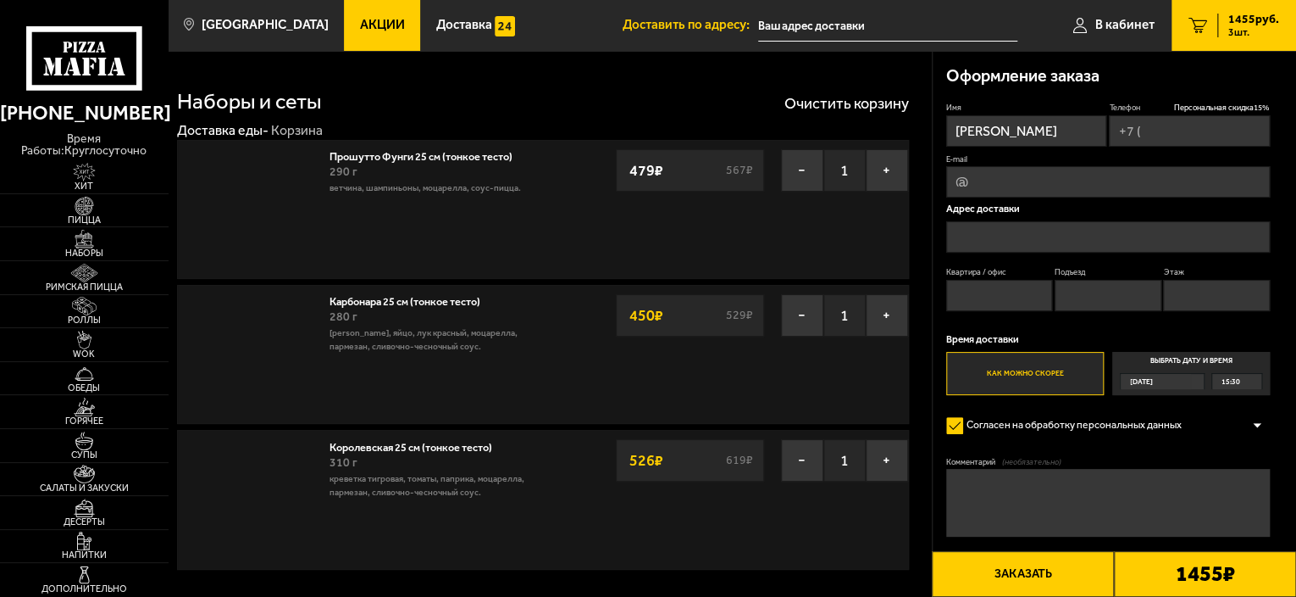
type input "[PHONE_NUMBER]"
type input "[STREET_ADDRESS]"
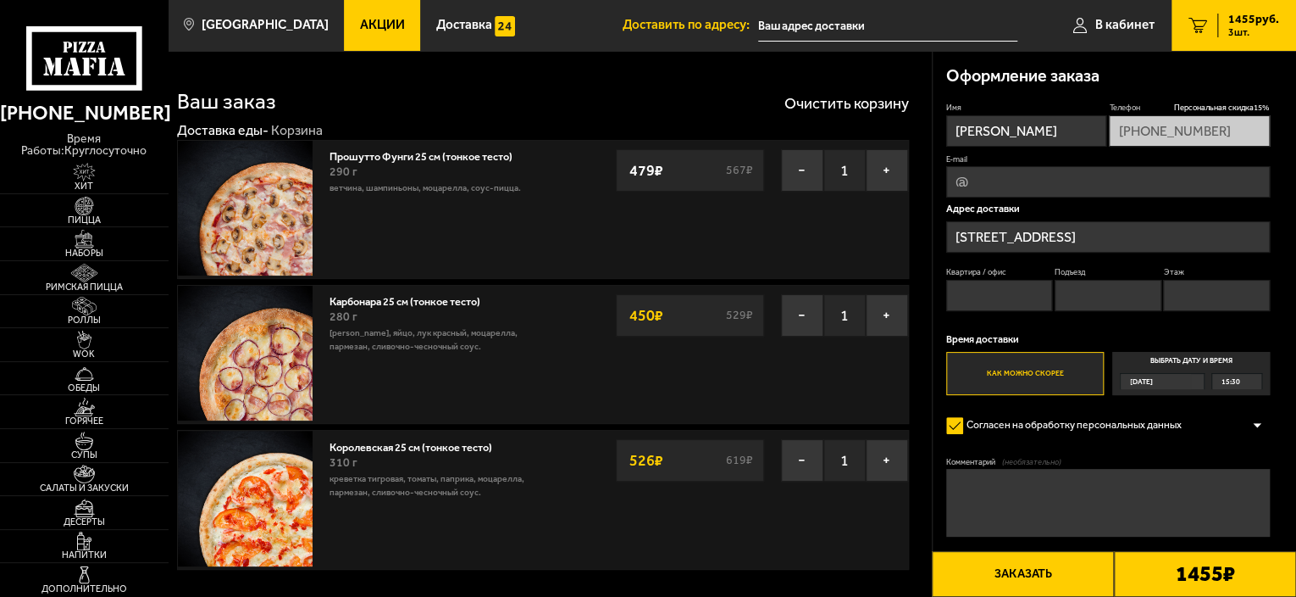
click at [1022, 289] on input "Квартира / офис" at bounding box center [999, 295] width 107 height 31
type input "139"
click at [1108, 289] on input "Подъезд" at bounding box center [1108, 295] width 107 height 31
type input "3"
click at [1187, 298] on input "Этаж" at bounding box center [1216, 295] width 107 height 31
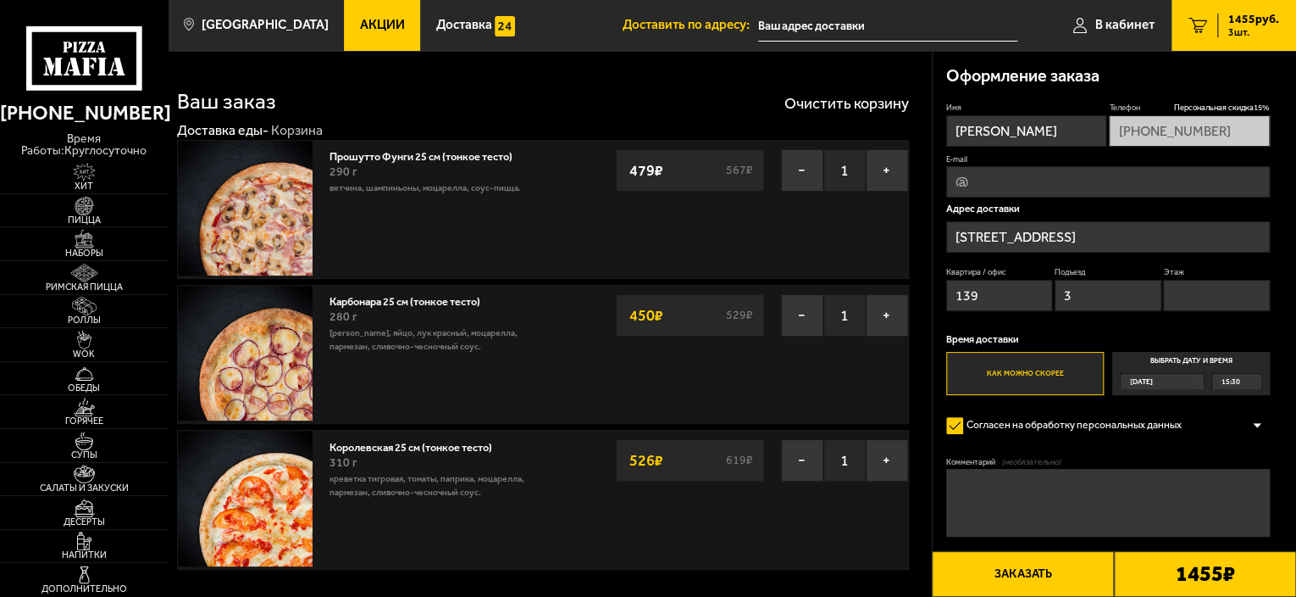
type input "1"
click at [1005, 487] on textarea "Комментарий (необязательно)" at bounding box center [1108, 503] width 325 height 68
click at [1165, 484] on textarea "Почему не сработала Акция 3 пиццы за 13" at bounding box center [1108, 503] width 325 height 68
type textarea "Почему не сработала Акция 3 пиццы за 1335 руб?"
click at [1055, 577] on button "Заказать" at bounding box center [1023, 574] width 182 height 46
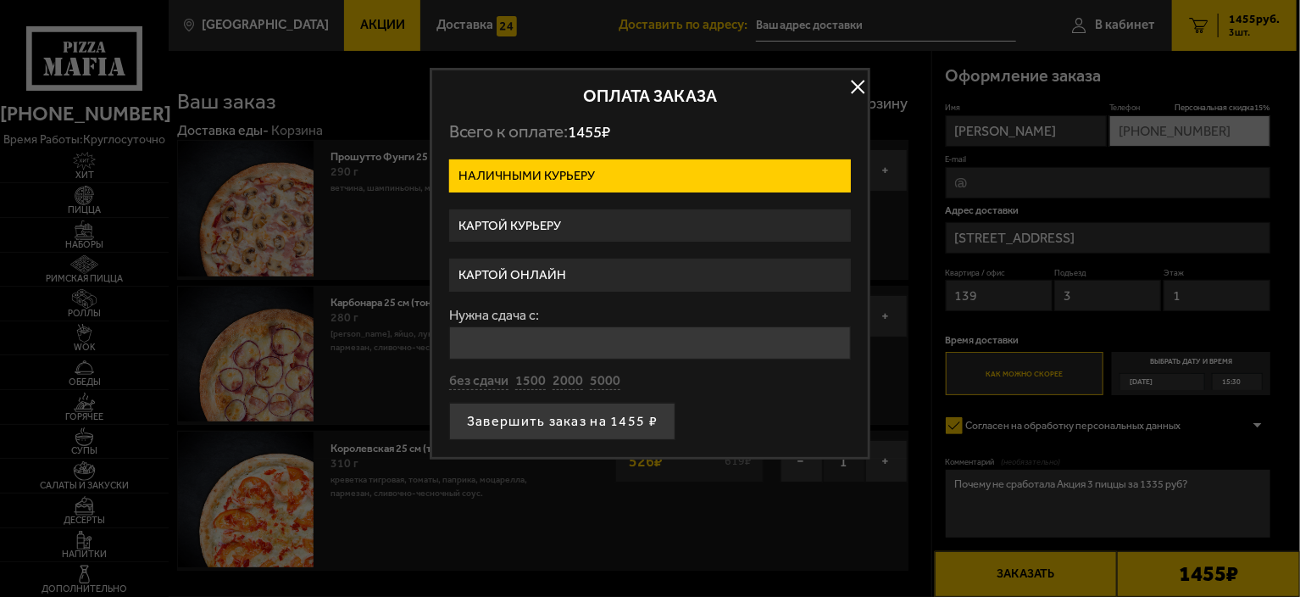
click at [567, 229] on label "Картой курьеру" at bounding box center [650, 225] width 402 height 33
click at [0, 0] on input "Картой курьеру" at bounding box center [0, 0] width 0 height 0
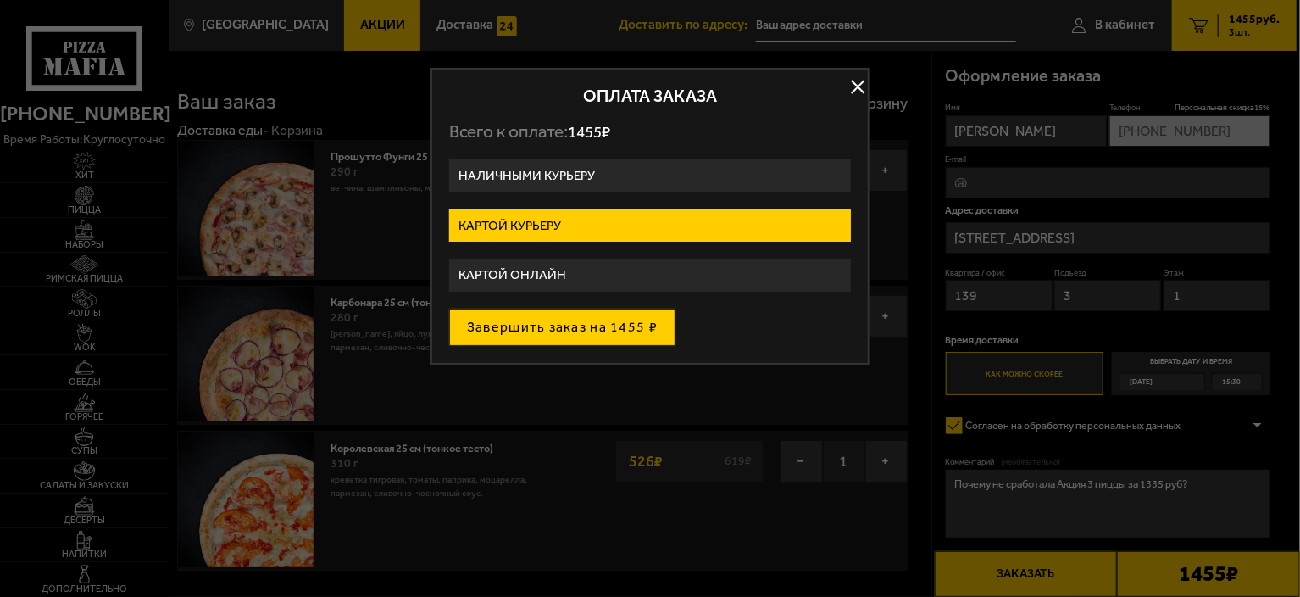
click at [593, 327] on button "Завершить заказ на 1455 ₽" at bounding box center [562, 326] width 226 height 37
